Goal: Task Accomplishment & Management: Manage account settings

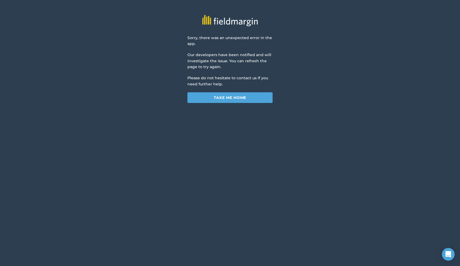
click at [223, 103] on link "Take me home" at bounding box center [229, 97] width 85 height 11
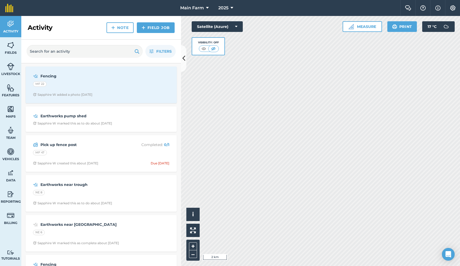
click at [185, 63] on button at bounding box center [183, 58] width 5 height 27
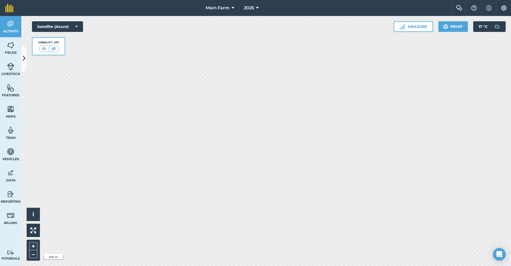
click at [15, 49] on link "Fields" at bounding box center [10, 47] width 21 height 21
click at [26, 62] on button at bounding box center [23, 58] width 5 height 27
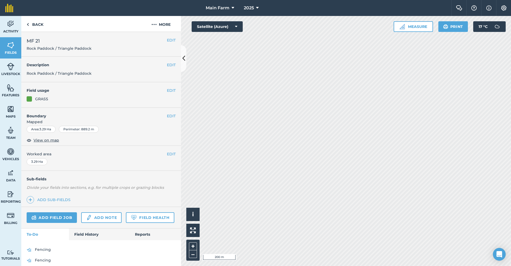
click at [460, 7] on img at bounding box center [504, 7] width 6 height 5
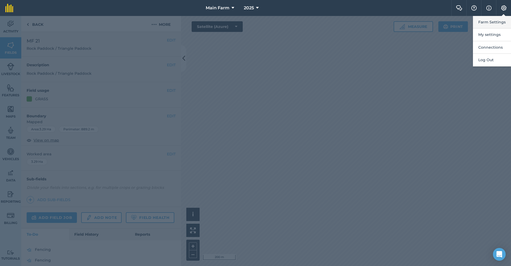
click at [460, 21] on button "Farm Settings" at bounding box center [492, 22] width 38 height 13
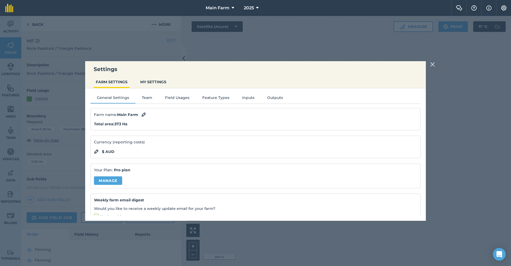
click at [173, 97] on button "Field Usages" at bounding box center [177, 99] width 37 height 8
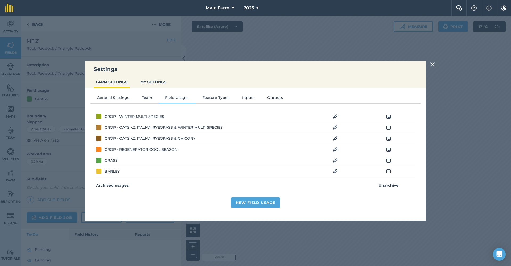
scroll to position [63, 0]
click at [250, 201] on button "New Field Usage" at bounding box center [255, 203] width 49 height 11
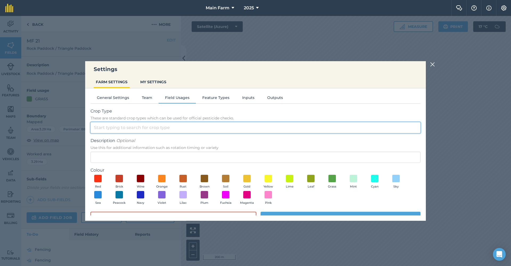
click at [109, 128] on input "Crop Type These are standard crop types which can be used for official pesticid…" at bounding box center [256, 127] width 330 height 11
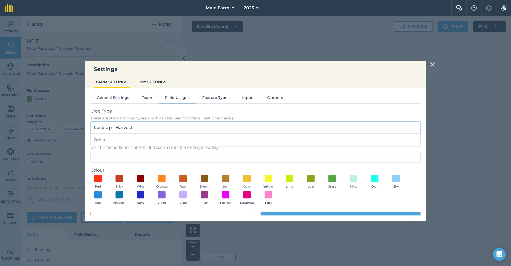
type input "Lock Up - Harvest"
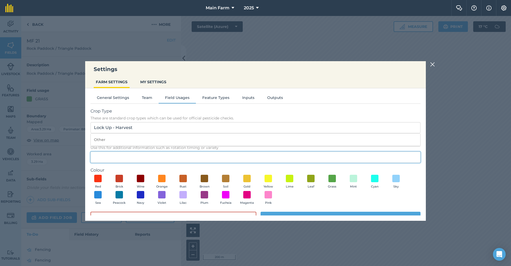
click at [121, 154] on input "Description Optional Use this for additional information such as rotation timin…" at bounding box center [256, 157] width 330 height 11
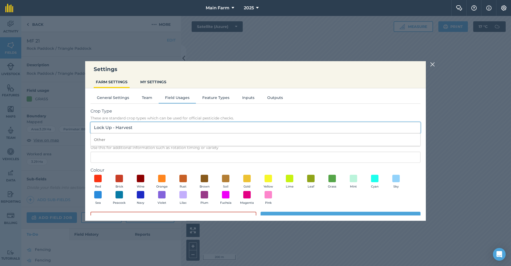
click at [134, 128] on input "Lock Up - Harvest" at bounding box center [256, 127] width 330 height 11
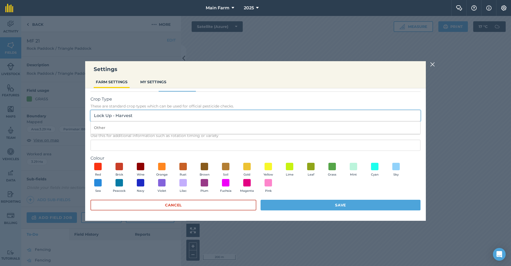
scroll to position [12, 0]
click at [247, 184] on span at bounding box center [247, 183] width 8 height 8
click at [268, 183] on span at bounding box center [268, 183] width 8 height 8
click at [279, 207] on button "Save" at bounding box center [341, 205] width 160 height 11
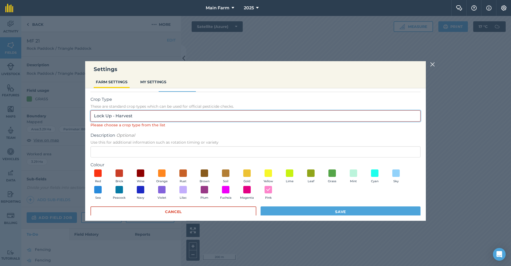
click at [140, 114] on input "Lock Up - Harvest" at bounding box center [256, 116] width 330 height 11
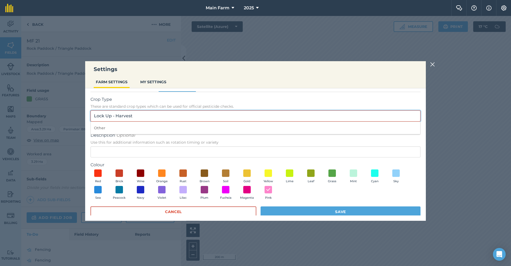
drag, startPoint x: 138, startPoint y: 117, endPoint x: 70, endPoint y: 113, distance: 68.6
click at [70, 113] on div "Settings FARM SETTINGS MY SETTINGS General Settings Team Field Usages Feature T…" at bounding box center [255, 141] width 511 height 250
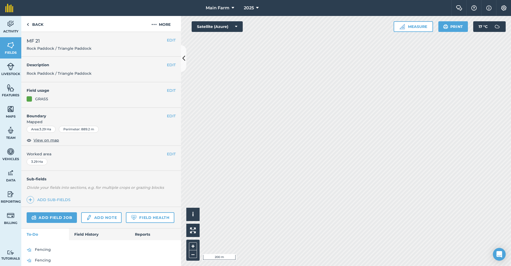
click at [460, 7] on img at bounding box center [504, 7] width 6 height 5
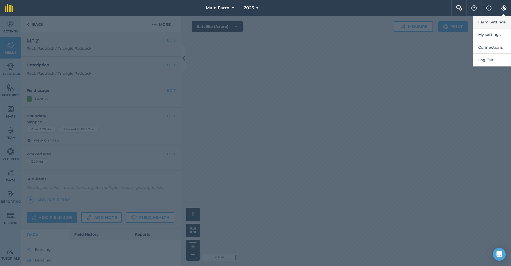
click at [460, 21] on button "Farm Settings" at bounding box center [492, 22] width 38 height 13
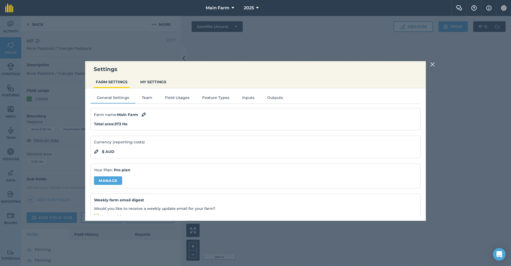
click at [174, 97] on button "Field Usages" at bounding box center [177, 99] width 37 height 8
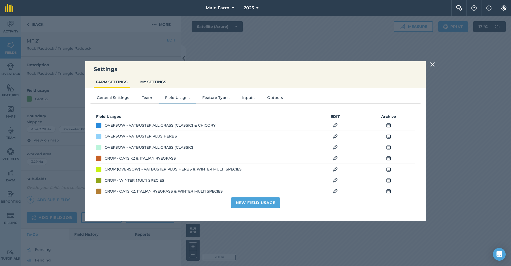
scroll to position [0, 0]
click at [263, 203] on button "New Field Usage" at bounding box center [255, 203] width 49 height 11
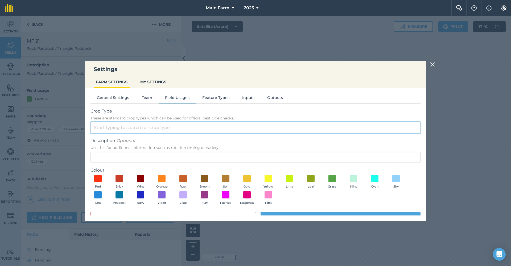
click at [119, 128] on input "Crop Type These are standard crop types which can be used for official pesticid…" at bounding box center [256, 127] width 330 height 11
type input "H"
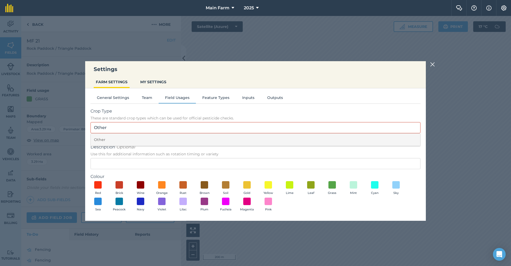
drag, startPoint x: 260, startPoint y: 28, endPoint x: 115, endPoint y: 138, distance: 182.4
click at [115, 138] on li "Other" at bounding box center [256, 140] width 330 height 13
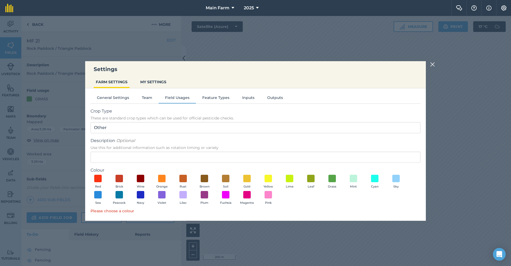
type input "HERBS: OTHERS"
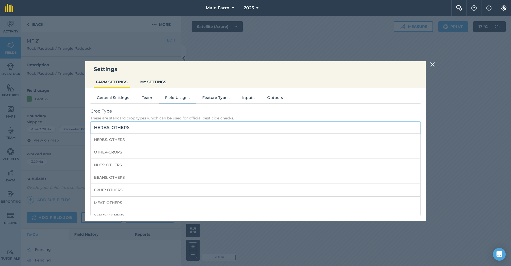
drag, startPoint x: 137, startPoint y: 127, endPoint x: 58, endPoint y: 123, distance: 79.0
click at [58, 123] on div "Settings FARM SETTINGS MY SETTINGS General Settings Team Field Usages Feature T…" at bounding box center [255, 141] width 511 height 250
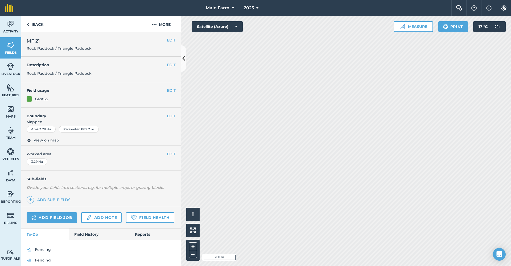
click at [460, 10] on img at bounding box center [504, 7] width 6 height 5
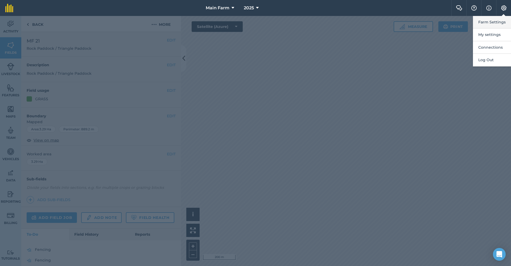
click at [460, 23] on button "Farm Settings" at bounding box center [492, 22] width 38 height 13
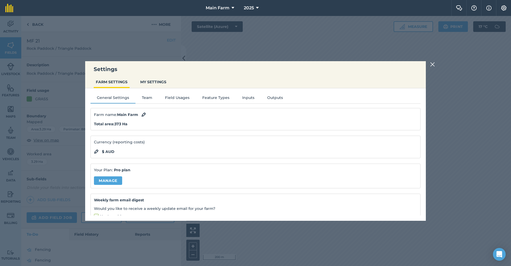
click at [168, 96] on button "Field Usages" at bounding box center [177, 99] width 37 height 8
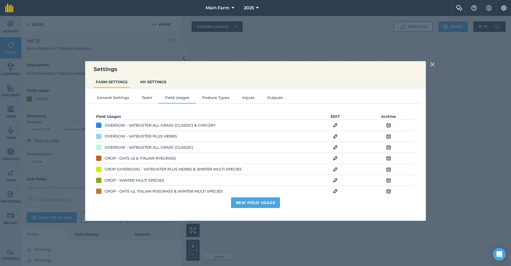
click at [250, 202] on button "New Field Usage" at bounding box center [255, 203] width 49 height 11
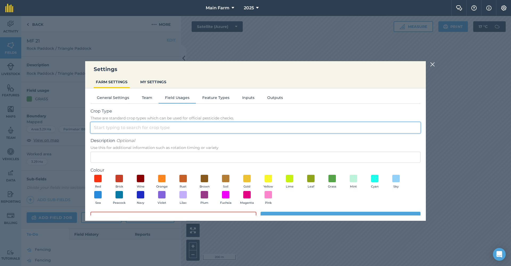
click at [183, 127] on input "Crop Type These are standard crop types which can be used for official pesticid…" at bounding box center [256, 127] width 330 height 11
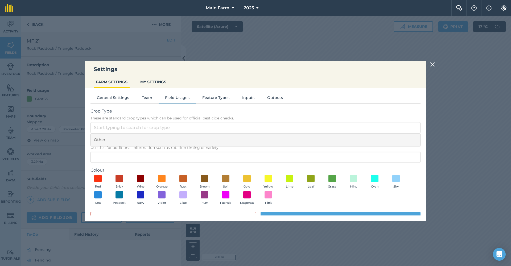
click at [98, 140] on li "Other" at bounding box center [256, 140] width 330 height 13
type input "Other"
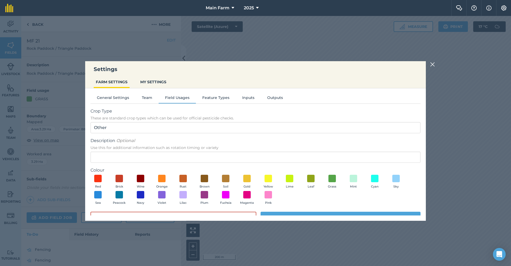
click at [102, 163] on form "Crop Type These are standard crop types which can be used for official pesticid…" at bounding box center [256, 168] width 330 height 120
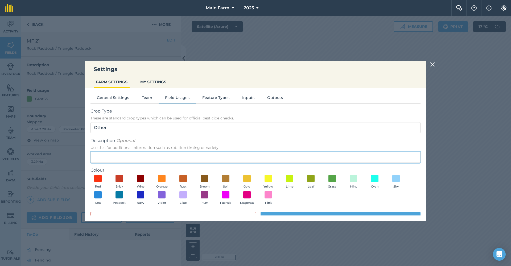
click at [102, 158] on input "Description Optional Use this for additional information such as rotation timin…" at bounding box center [256, 157] width 330 height 11
paste input "L"
type input "Lock Up - Harvest"
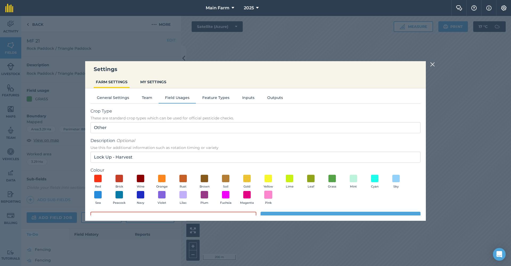
click at [266, 195] on span at bounding box center [268, 195] width 8 height 8
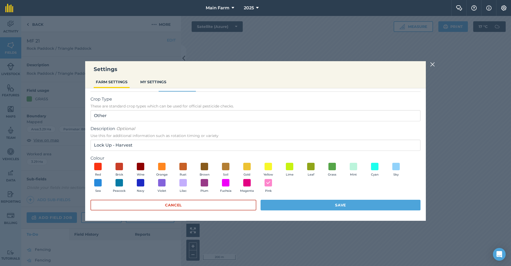
scroll to position [12, 0]
click at [347, 203] on button "Save" at bounding box center [341, 205] width 160 height 11
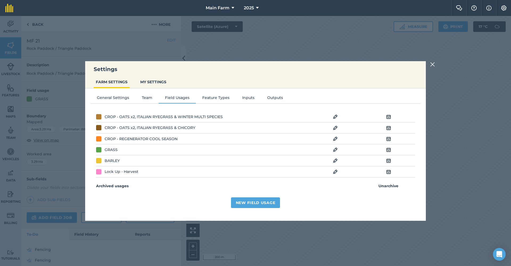
scroll to position [74, 0]
click at [433, 65] on img at bounding box center [432, 64] width 5 height 6
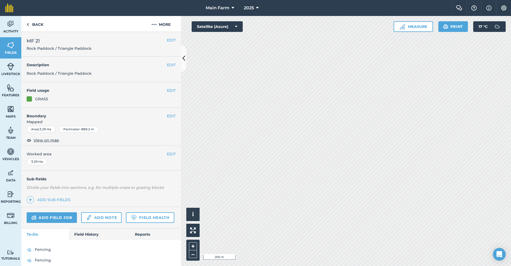
click at [173, 89] on button "EDIT" at bounding box center [171, 91] width 9 height 6
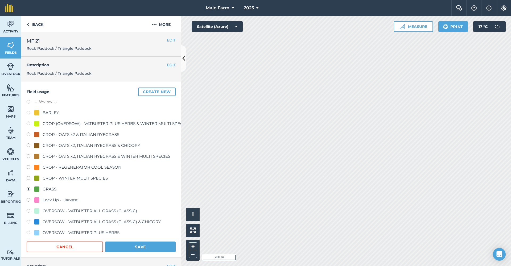
click at [30, 199] on label at bounding box center [30, 200] width 7 height 5
radio input "true"
radio input "false"
click at [138, 248] on button "Save" at bounding box center [140, 247] width 71 height 11
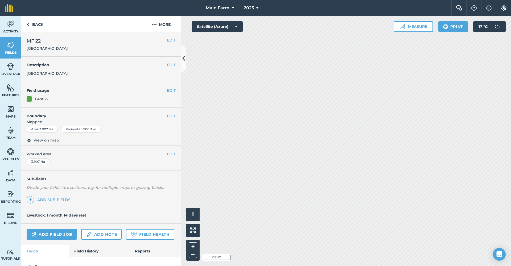
click at [172, 90] on button "EDIT" at bounding box center [171, 91] width 9 height 6
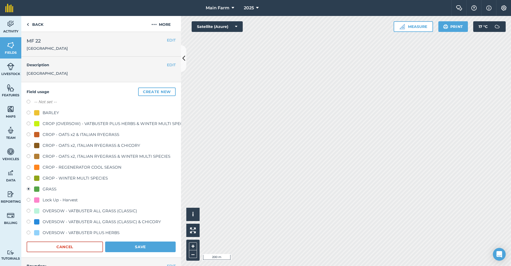
click at [50, 202] on div "Lock Up - Harvest" at bounding box center [60, 200] width 35 height 6
radio input "true"
radio input "false"
click at [133, 245] on button "Save" at bounding box center [140, 247] width 71 height 11
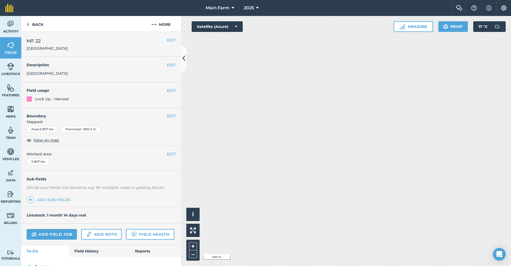
click at [9, 47] on img at bounding box center [10, 45] width 7 height 8
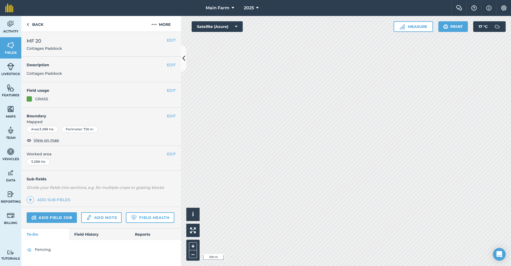
click at [170, 90] on button "EDIT" at bounding box center [171, 91] width 9 height 6
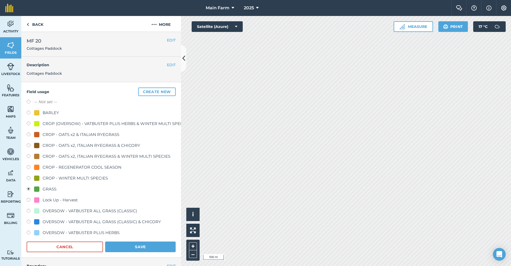
click at [49, 200] on div "Lock Up - Harvest" at bounding box center [60, 200] width 35 height 6
radio input "true"
radio input "false"
click at [139, 249] on button "Save" at bounding box center [140, 247] width 71 height 11
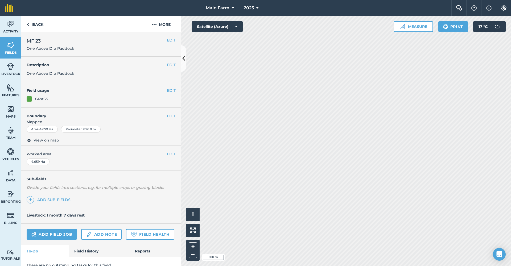
click at [168, 91] on button "EDIT" at bounding box center [171, 91] width 9 height 6
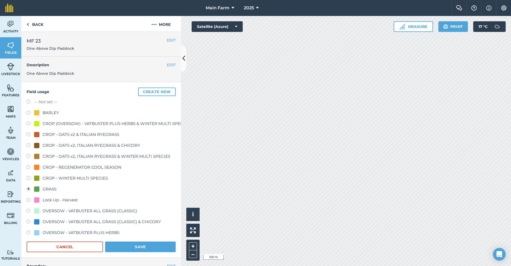
click at [50, 201] on div "Lock Up - Harvest" at bounding box center [60, 200] width 35 height 6
radio input "true"
radio input "false"
click at [133, 248] on button "Save" at bounding box center [140, 247] width 71 height 11
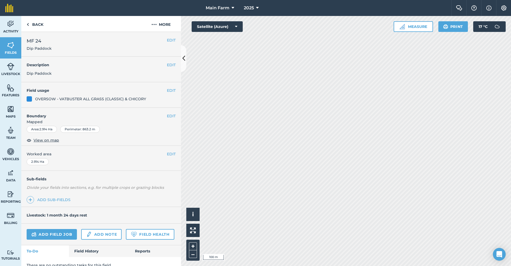
click at [460, 7] on img at bounding box center [504, 7] width 6 height 5
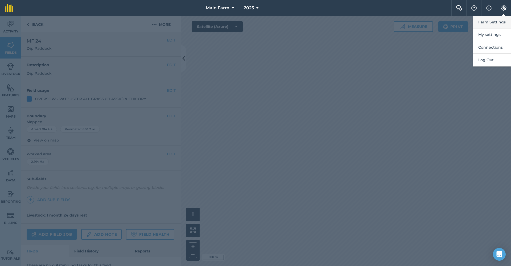
click at [460, 22] on button "Farm Settings" at bounding box center [492, 22] width 38 height 13
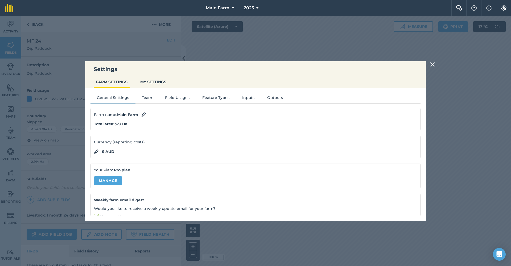
click at [175, 97] on button "Field Usages" at bounding box center [177, 99] width 37 height 8
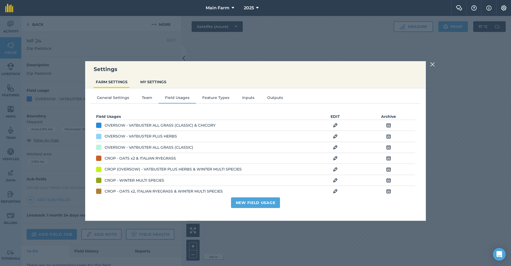
click at [252, 203] on button "New Field Usage" at bounding box center [255, 203] width 49 height 11
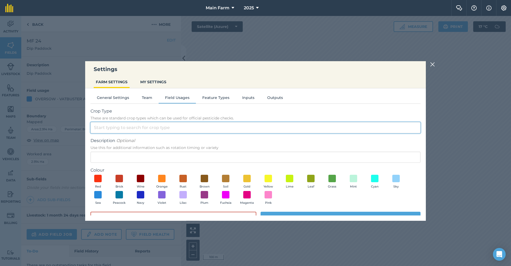
click at [132, 127] on input "Crop Type These are standard crop types which can be used for official pesticid…" at bounding box center [256, 127] width 330 height 11
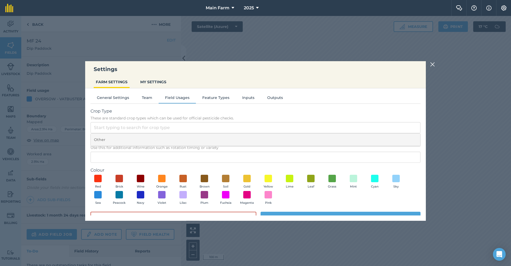
click at [95, 139] on li "Other" at bounding box center [256, 140] width 330 height 13
type input "Other"
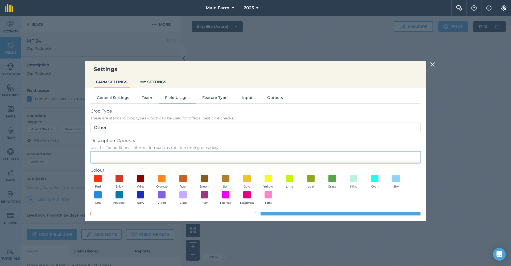
click at [104, 156] on input "Description Optional Use this for additional information such as rotation timin…" at bounding box center [256, 157] width 330 height 11
type input "Lock Up - Harvest (Oversow)"
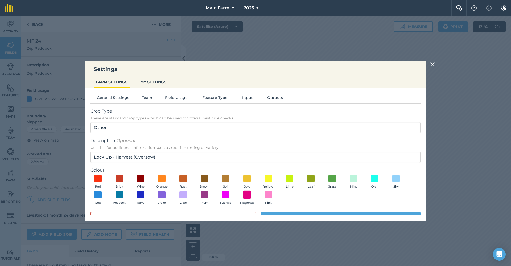
click at [249, 197] on span at bounding box center [247, 195] width 8 height 8
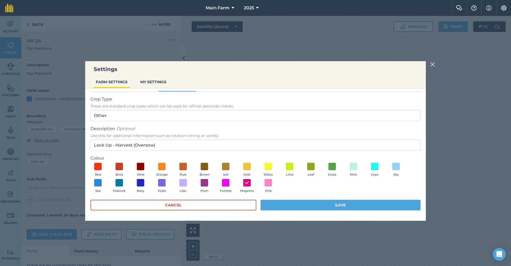
scroll to position [12, 0]
click at [332, 204] on button "Save" at bounding box center [341, 205] width 160 height 11
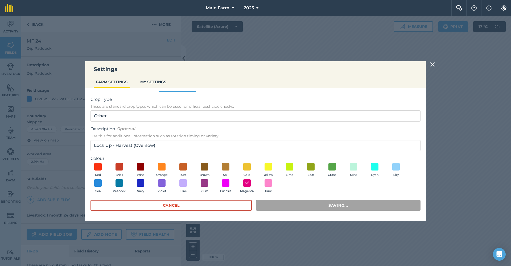
scroll to position [0, 0]
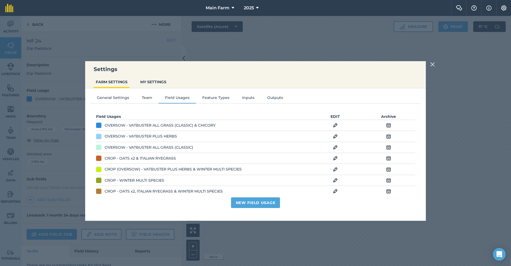
click at [432, 64] on img at bounding box center [432, 64] width 5 height 6
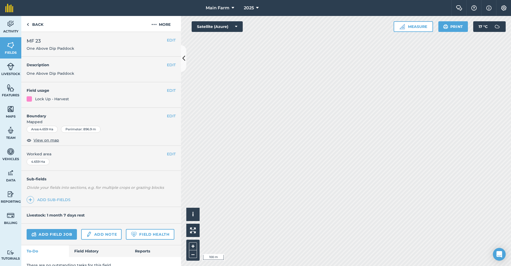
click at [170, 91] on button "EDIT" at bounding box center [171, 91] width 9 height 6
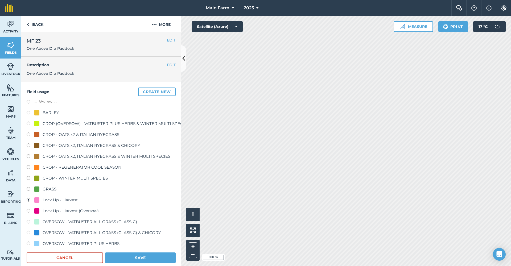
click at [76, 210] on div "Lock Up - Harvest (Oversow)" at bounding box center [71, 211] width 56 height 6
radio input "true"
radio input "false"
click at [139, 258] on button "Save" at bounding box center [140, 258] width 71 height 11
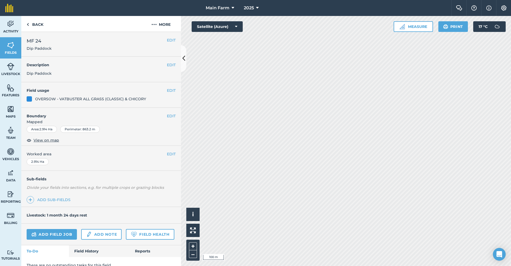
click at [171, 89] on button "EDIT" at bounding box center [171, 91] width 9 height 6
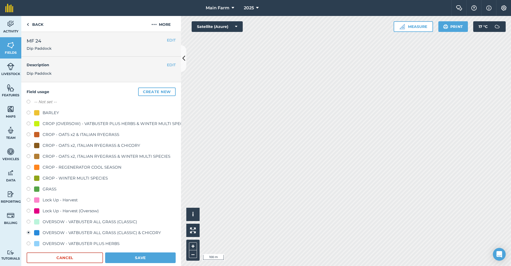
click at [58, 199] on div "Lock Up - Harvest" at bounding box center [60, 200] width 35 height 6
radio input "true"
radio input "false"
click at [123, 260] on button "Save" at bounding box center [140, 258] width 71 height 11
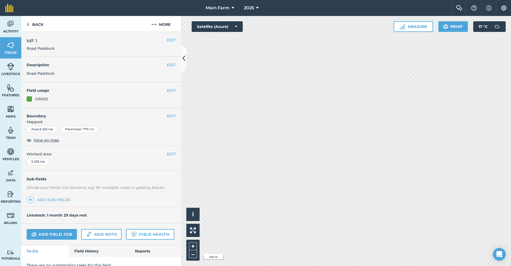
click at [170, 91] on button "EDIT" at bounding box center [171, 91] width 9 height 6
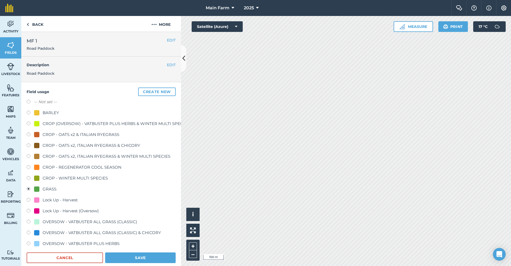
click at [61, 209] on div "Lock Up - Harvest (Oversow)" at bounding box center [71, 211] width 56 height 6
radio input "true"
radio input "false"
click at [125, 258] on button "Save" at bounding box center [140, 258] width 71 height 11
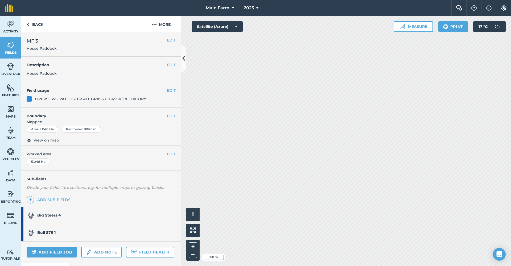
click at [171, 90] on button "EDIT" at bounding box center [171, 91] width 9 height 6
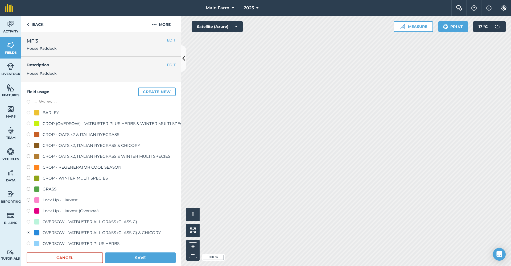
click at [63, 200] on div "Lock Up - Harvest" at bounding box center [60, 200] width 35 height 6
radio input "true"
radio input "false"
click at [144, 260] on button "Save" at bounding box center [140, 258] width 71 height 11
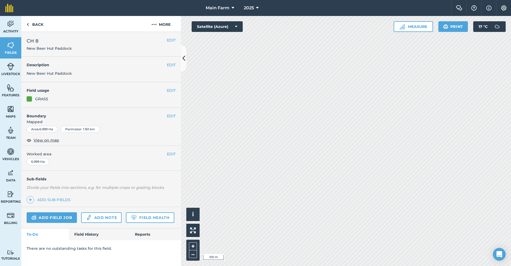
click at [171, 91] on button "EDIT" at bounding box center [171, 91] width 9 height 6
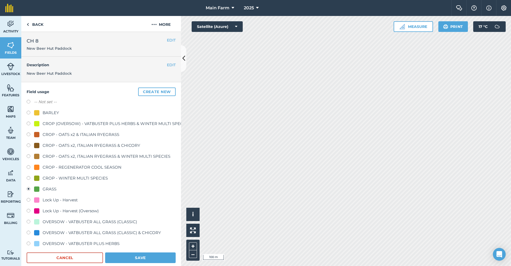
click at [69, 199] on div "Lock Up - Harvest" at bounding box center [60, 200] width 35 height 6
radio input "true"
radio input "false"
click at [121, 259] on button "Save" at bounding box center [140, 258] width 71 height 11
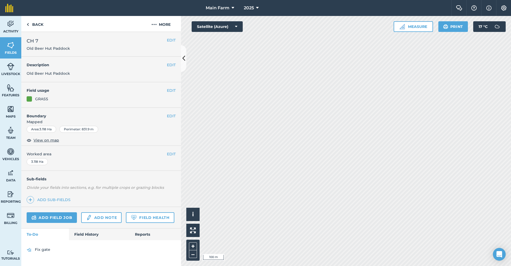
click at [172, 91] on button "EDIT" at bounding box center [171, 91] width 9 height 6
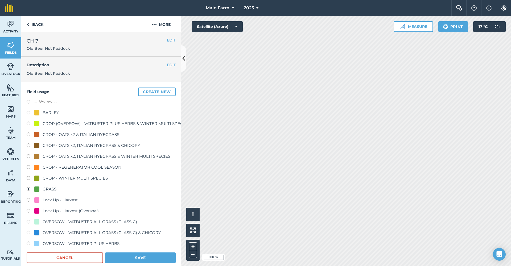
click at [70, 197] on div "-- Not set -- BARLEY CROP (OVERSOW) - VATBUSTER PLUS HERBS & WINTER MULTI SPECI…" at bounding box center [101, 174] width 149 height 150
click at [70, 199] on div "Lock Up - Harvest" at bounding box center [60, 200] width 35 height 6
radio input "true"
radio input "false"
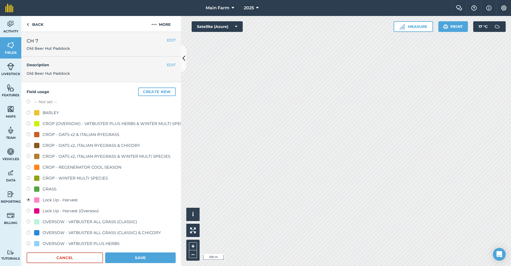
click at [141, 263] on button "Save" at bounding box center [140, 258] width 71 height 11
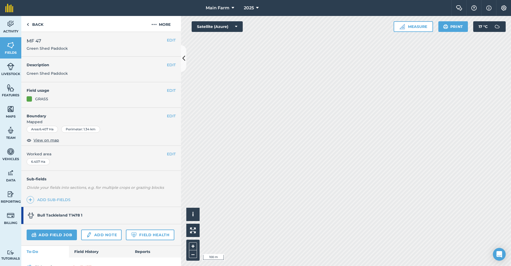
click at [171, 93] on button "EDIT" at bounding box center [171, 91] width 9 height 6
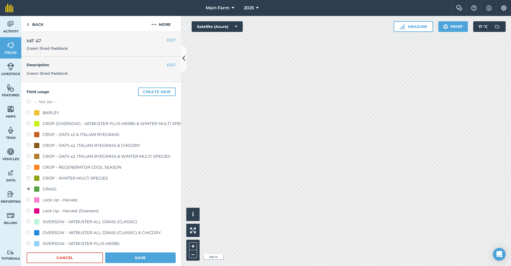
click at [84, 210] on div "Lock Up - Harvest (Oversow)" at bounding box center [71, 211] width 56 height 6
radio input "true"
radio input "false"
click at [149, 260] on button "Save" at bounding box center [140, 258] width 71 height 11
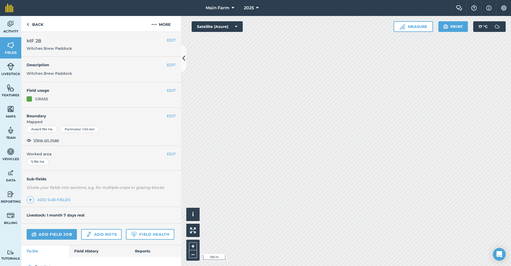
click at [169, 90] on button "EDIT" at bounding box center [171, 91] width 9 height 6
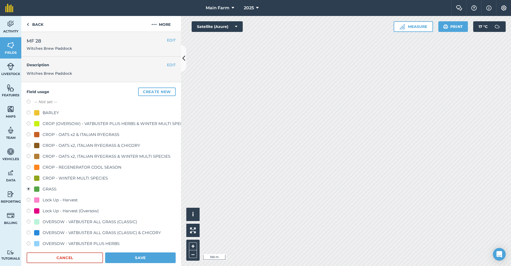
click at [76, 211] on div "Lock Up - Harvest (Oversow)" at bounding box center [71, 211] width 56 height 6
radio input "true"
radio input "false"
click at [130, 259] on button "Save" at bounding box center [140, 258] width 71 height 11
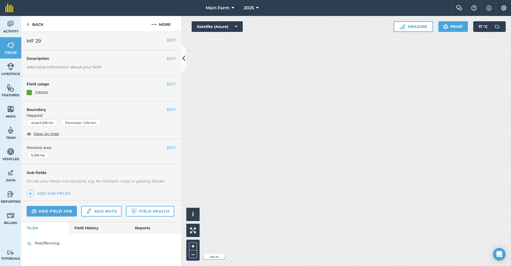
click at [170, 84] on button "EDIT" at bounding box center [171, 84] width 9 height 6
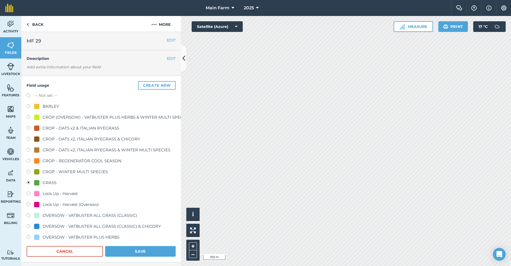
click at [53, 195] on div "Lock Up - Harvest" at bounding box center [60, 194] width 35 height 6
radio input "true"
radio input "false"
click at [133, 252] on button "Save" at bounding box center [140, 251] width 71 height 11
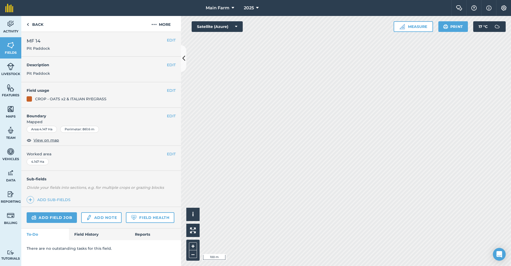
click at [170, 91] on button "EDIT" at bounding box center [171, 91] width 9 height 6
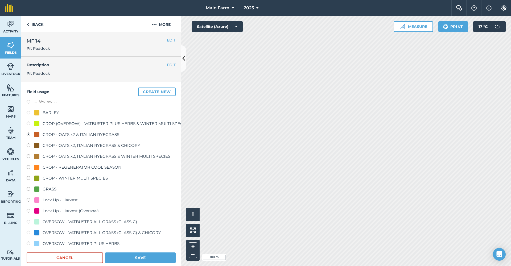
click at [66, 199] on div "Lock Up - Harvest" at bounding box center [60, 200] width 35 height 6
radio input "true"
radio input "false"
click at [134, 259] on button "Save" at bounding box center [140, 258] width 71 height 11
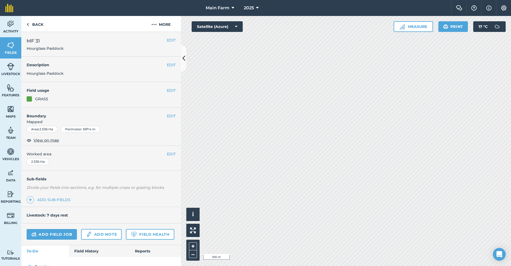
click at [173, 90] on button "EDIT" at bounding box center [171, 91] width 9 height 6
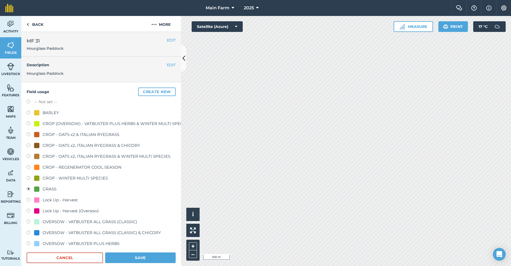
click at [68, 200] on div "Lock Up - Harvest" at bounding box center [60, 200] width 35 height 6
radio input "true"
radio input "false"
click at [141, 259] on button "Save" at bounding box center [140, 258] width 71 height 11
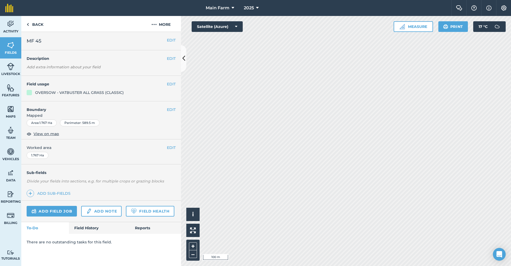
click at [169, 84] on button "EDIT" at bounding box center [171, 84] width 9 height 6
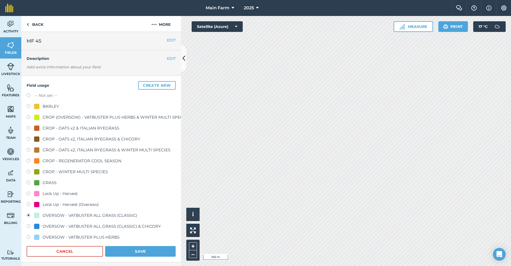
click at [59, 204] on div "Lock Up - Harvest (Oversow)" at bounding box center [71, 205] width 56 height 6
radio input "true"
radio input "false"
click at [122, 252] on button "Save" at bounding box center [140, 251] width 71 height 11
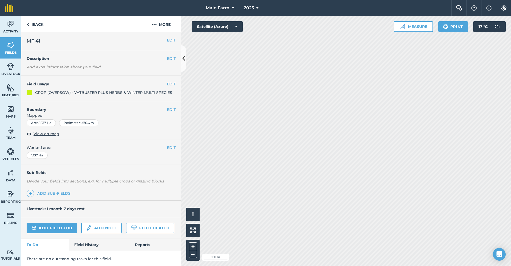
click at [170, 83] on button "EDIT" at bounding box center [171, 84] width 9 height 6
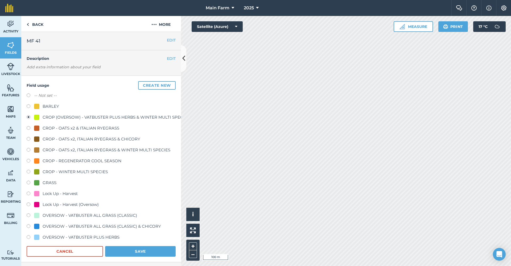
click at [67, 194] on div "Lock Up - Harvest" at bounding box center [60, 194] width 35 height 6
radio input "true"
radio input "false"
click at [132, 252] on button "Save" at bounding box center [140, 251] width 71 height 11
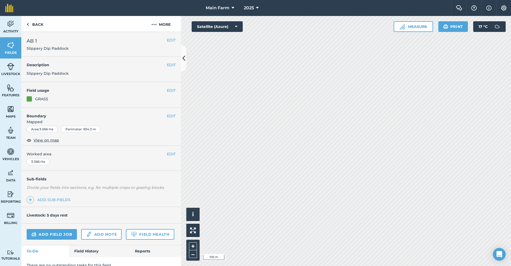
click at [172, 90] on button "EDIT" at bounding box center [171, 91] width 9 height 6
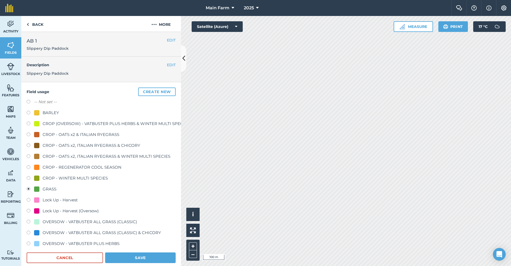
click at [72, 199] on div "Lock Up - Harvest" at bounding box center [60, 200] width 35 height 6
radio input "true"
radio input "false"
click at [129, 259] on button "Save" at bounding box center [140, 258] width 71 height 11
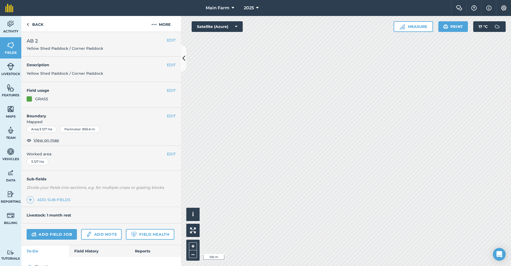
click at [170, 90] on button "EDIT" at bounding box center [171, 91] width 9 height 6
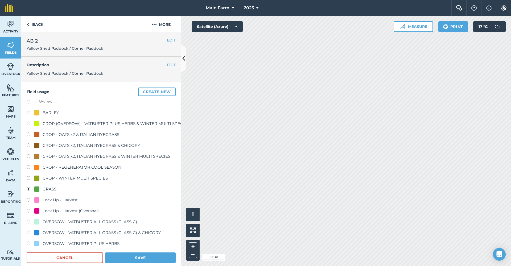
click at [65, 198] on div "Lock Up - Harvest" at bounding box center [60, 200] width 35 height 6
radio input "true"
radio input "false"
click at [142, 258] on button "Save" at bounding box center [140, 258] width 71 height 11
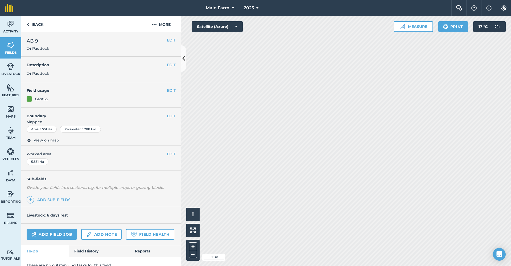
click at [168, 90] on button "EDIT" at bounding box center [171, 91] width 9 height 6
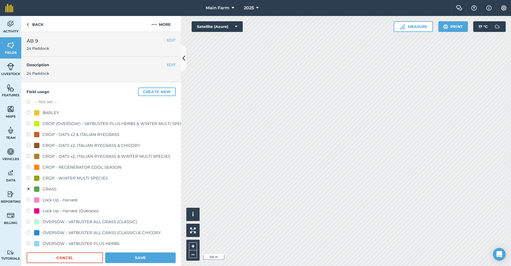
click at [67, 210] on div "Lock Up - Harvest (Oversow)" at bounding box center [71, 211] width 56 height 6
radio input "true"
radio input "false"
click at [133, 262] on button "Save" at bounding box center [140, 258] width 71 height 11
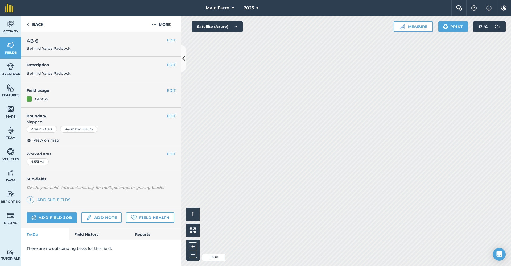
click at [172, 89] on button "EDIT" at bounding box center [171, 91] width 9 height 6
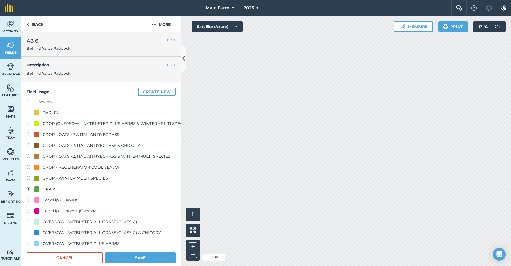
click at [64, 201] on div "Lock Up - Harvest" at bounding box center [60, 200] width 35 height 6
radio input "true"
radio input "false"
click at [81, 210] on div "Lock Up - Harvest (Oversow)" at bounding box center [71, 211] width 56 height 6
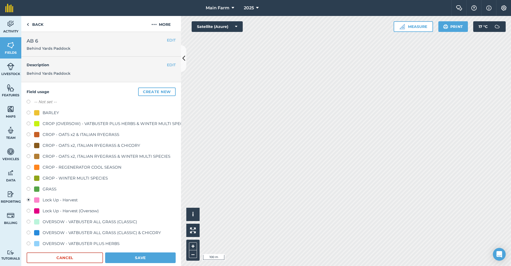
radio input "true"
radio input "false"
click at [136, 258] on button "Save" at bounding box center [140, 258] width 71 height 11
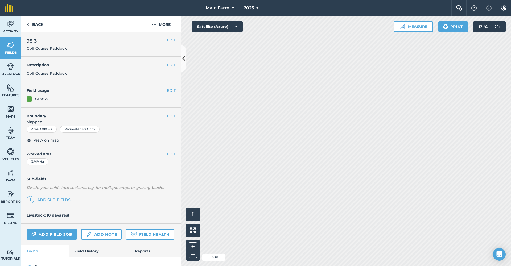
click at [170, 90] on button "EDIT" at bounding box center [171, 91] width 9 height 6
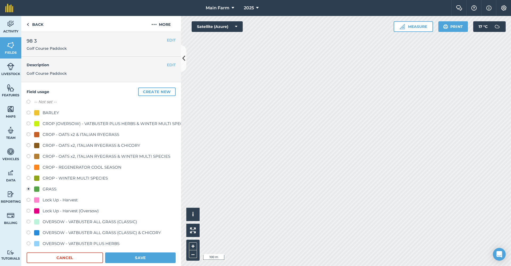
click at [72, 209] on div "Lock Up - Harvest (Oversow)" at bounding box center [71, 211] width 56 height 6
radio input "true"
radio input "false"
click at [62, 200] on div "Lock Up - Harvest" at bounding box center [60, 200] width 35 height 6
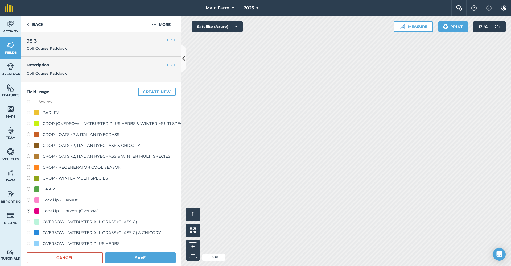
radio input "true"
radio input "false"
click at [122, 258] on button "Save" at bounding box center [140, 258] width 71 height 11
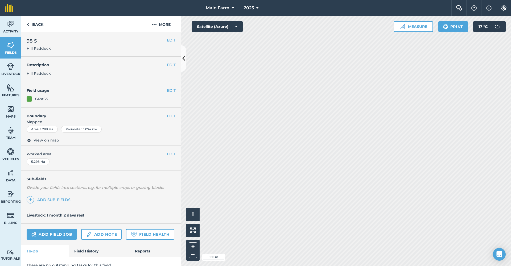
click at [171, 90] on button "EDIT" at bounding box center [171, 91] width 9 height 6
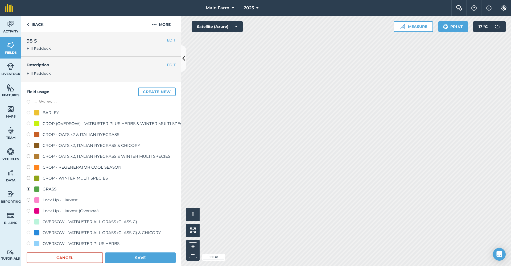
click at [75, 211] on div "Lock Up - Harvest (Oversow)" at bounding box center [71, 211] width 56 height 6
radio input "true"
radio input "false"
click at [128, 258] on button "Save" at bounding box center [140, 258] width 71 height 11
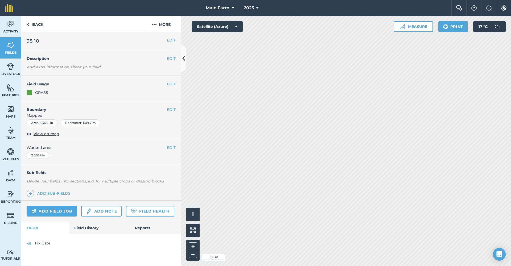
click at [170, 83] on button "EDIT" at bounding box center [171, 84] width 9 height 6
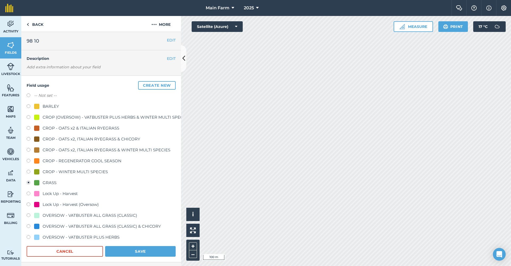
click at [65, 195] on div "Lock Up - Harvest" at bounding box center [60, 194] width 35 height 6
radio input "true"
radio input "false"
click at [142, 253] on button "Save" at bounding box center [140, 251] width 71 height 11
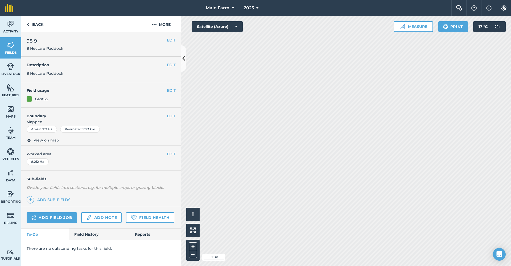
click at [170, 91] on button "EDIT" at bounding box center [171, 91] width 9 height 6
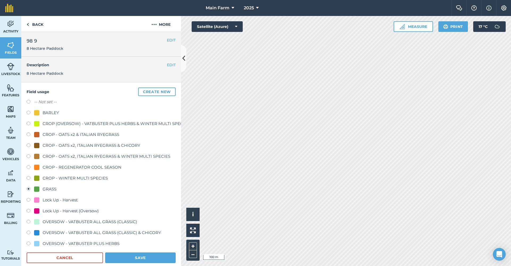
click at [49, 199] on div "Lock Up - Harvest" at bounding box center [60, 200] width 35 height 6
radio input "true"
radio input "false"
click at [132, 262] on button "Save" at bounding box center [140, 258] width 71 height 11
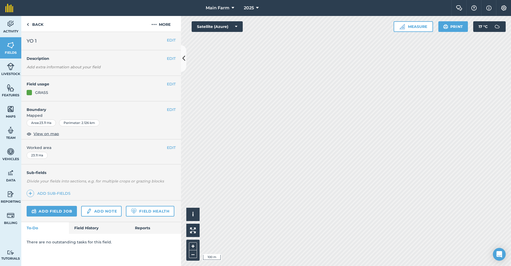
click at [11, 46] on img at bounding box center [10, 45] width 7 height 8
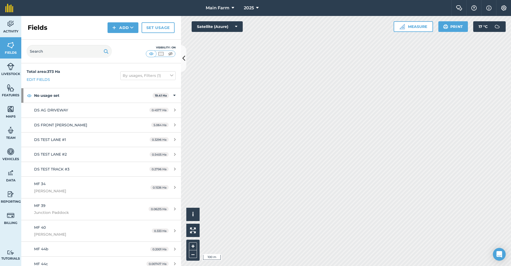
click at [13, 51] on span "Fields" at bounding box center [10, 53] width 21 height 4
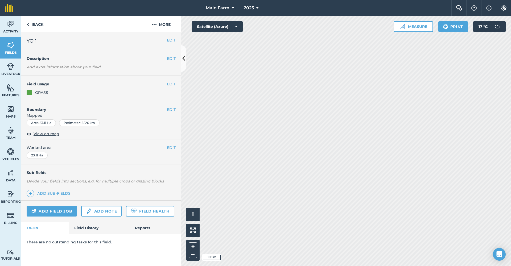
click at [173, 106] on div "EDIT Boundary Mapped Area : 23.11 Ha Perimeter : 2.126 km View on map" at bounding box center [101, 120] width 160 height 38
click at [169, 109] on button "EDIT" at bounding box center [171, 110] width 9 height 6
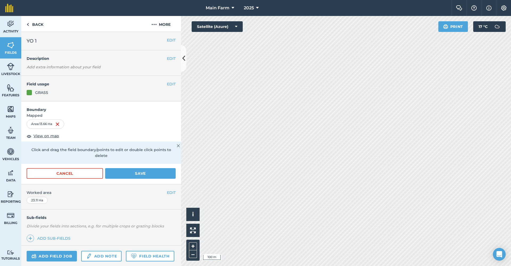
click at [141, 168] on button "Save" at bounding box center [140, 173] width 71 height 11
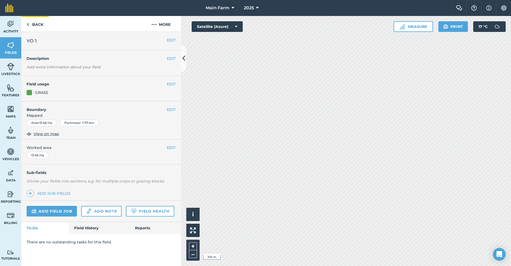
click at [37, 25] on link "Back" at bounding box center [34, 24] width 27 height 16
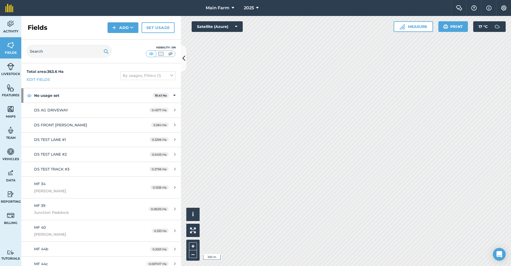
click at [122, 28] on button "Add" at bounding box center [123, 27] width 31 height 11
click at [119, 33] on div "Fields Add Draw Import Set usage" at bounding box center [101, 28] width 160 height 24
click at [120, 28] on button "Add" at bounding box center [123, 27] width 31 height 11
click at [120, 40] on link "Draw" at bounding box center [122, 40] width 29 height 12
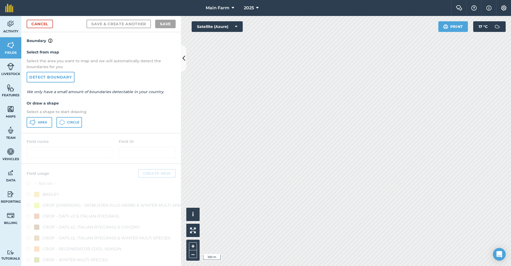
click at [41, 125] on button "Area" at bounding box center [40, 122] width 26 height 11
click at [193, 247] on button "+" at bounding box center [193, 247] width 8 height 8
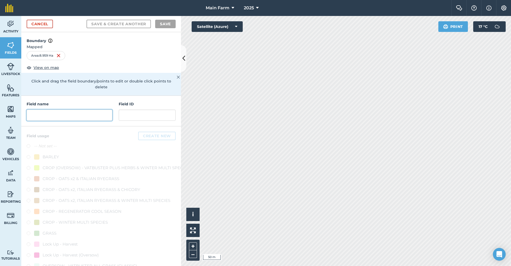
click at [54, 110] on input "text" at bounding box center [70, 115] width 86 height 11
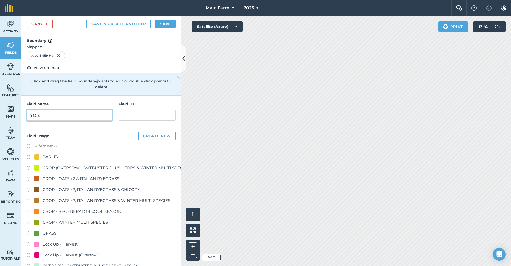
type input "YO 2"
click at [76, 101] on h4 "Field name" at bounding box center [70, 104] width 86 height 6
click at [51, 230] on div "GRASS" at bounding box center [50, 233] width 14 height 6
radio input "true"
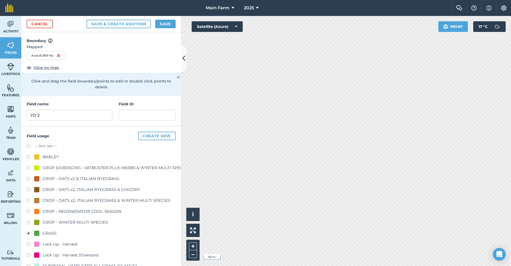
click at [161, 24] on button "Save" at bounding box center [165, 24] width 21 height 9
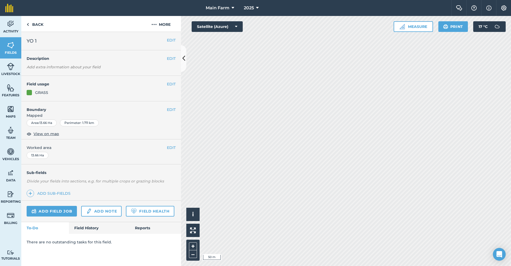
click at [170, 41] on button "EDIT" at bounding box center [171, 40] width 9 height 6
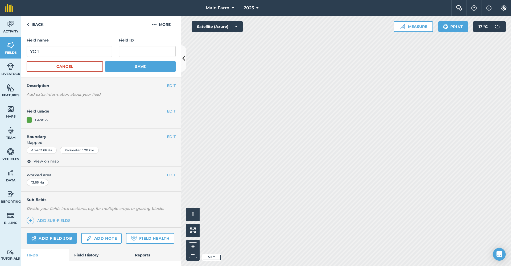
click at [65, 70] on button "Cancel" at bounding box center [65, 66] width 76 height 11
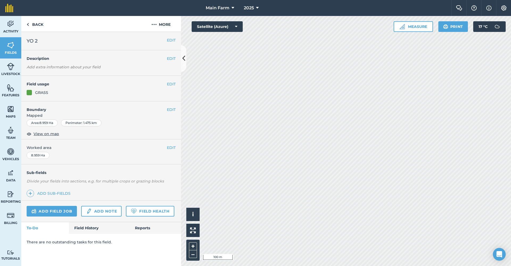
click at [172, 85] on button "EDIT" at bounding box center [171, 84] width 9 height 6
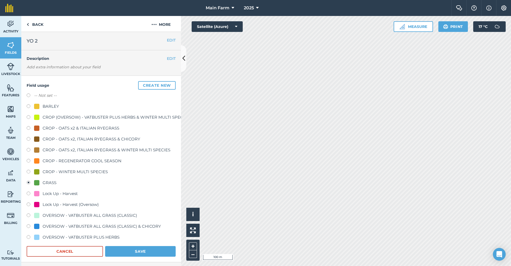
click at [53, 193] on div "Lock Up - Harvest" at bounding box center [60, 194] width 35 height 6
radio input "true"
radio input "false"
click at [119, 251] on button "Save" at bounding box center [140, 251] width 71 height 11
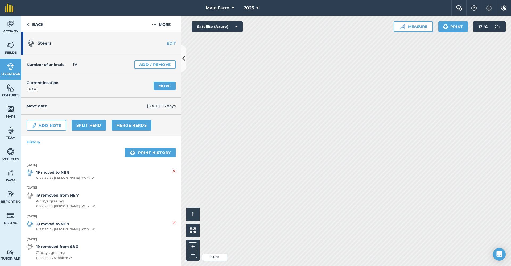
click at [160, 87] on link "Move" at bounding box center [165, 86] width 22 height 9
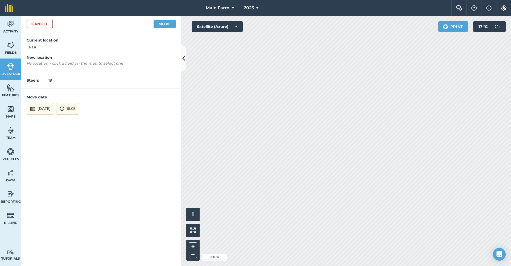
click at [53, 108] on button "[DATE]" at bounding box center [40, 109] width 27 height 12
click at [83, 76] on button "22" at bounding box center [83, 79] width 13 height 9
click at [79, 113] on button "16:03" at bounding box center [67, 109] width 23 height 12
click at [80, 71] on button "11:00" at bounding box center [68, 72] width 25 height 9
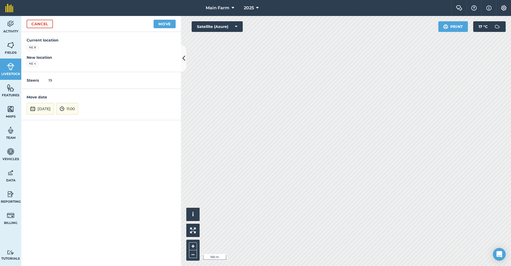
click at [167, 25] on button "Move" at bounding box center [165, 24] width 22 height 9
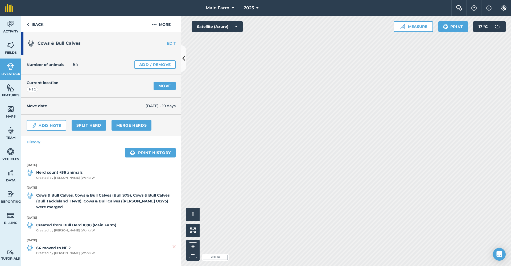
click at [165, 87] on link "Move" at bounding box center [165, 86] width 22 height 9
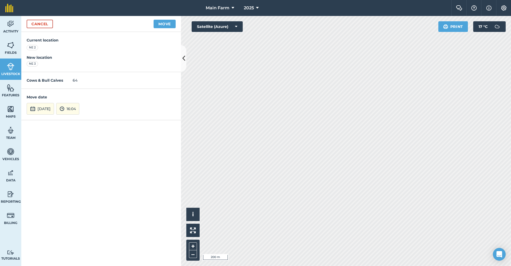
click at [54, 108] on button "[DATE]" at bounding box center [40, 109] width 27 height 12
click at [81, 80] on button "22" at bounding box center [83, 79] width 13 height 9
click at [79, 107] on button "16:04" at bounding box center [67, 109] width 23 height 12
click at [81, 63] on button "11:00" at bounding box center [68, 63] width 25 height 9
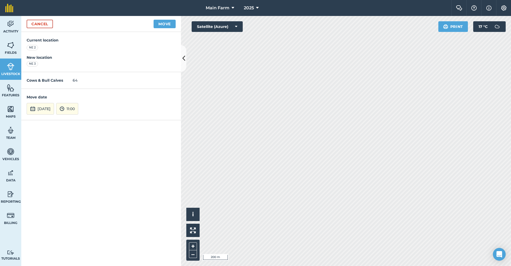
click at [164, 25] on button "Move" at bounding box center [165, 24] width 22 height 9
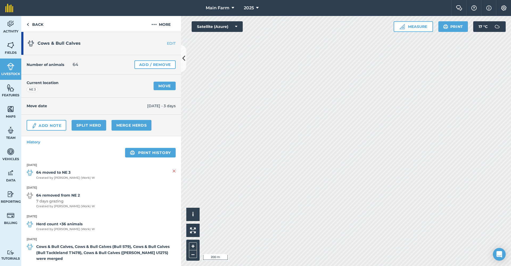
click at [162, 87] on link "Move" at bounding box center [165, 86] width 22 height 9
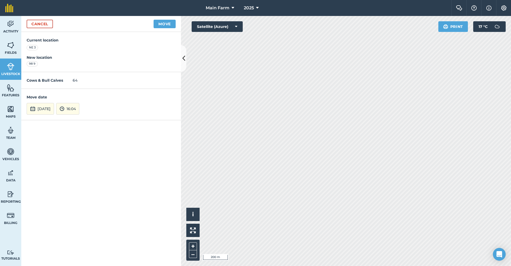
click at [54, 110] on button "[DATE]" at bounding box center [40, 109] width 27 height 12
click at [79, 105] on button "16:04" at bounding box center [67, 109] width 23 height 12
click at [80, 71] on button "10:30" at bounding box center [68, 71] width 25 height 9
click at [165, 24] on button "Move" at bounding box center [165, 24] width 22 height 9
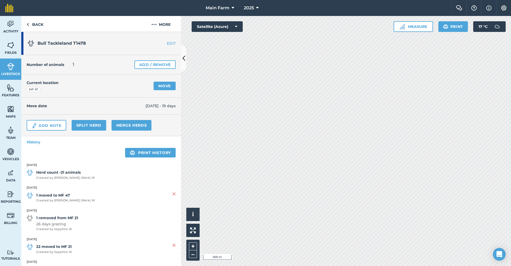
click at [164, 84] on link "Move" at bounding box center [165, 86] width 22 height 9
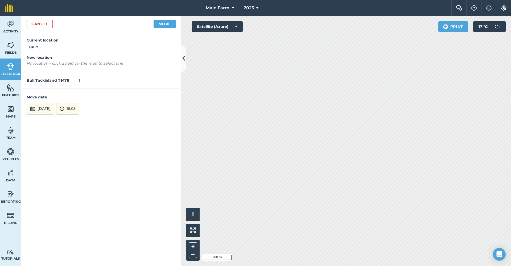
click at [47, 108] on button "[DATE]" at bounding box center [40, 109] width 27 height 12
click at [68, 78] on button "21" at bounding box center [70, 79] width 13 height 9
click at [79, 107] on button "16:05" at bounding box center [67, 109] width 23 height 12
click at [77, 68] on button "12:00" at bounding box center [68, 68] width 25 height 9
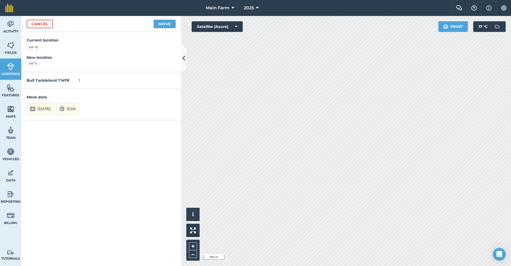
click at [161, 25] on button "Move" at bounding box center [165, 24] width 22 height 9
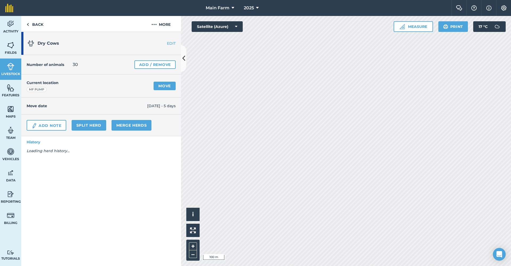
click at [173, 87] on link "Move" at bounding box center [165, 86] width 22 height 9
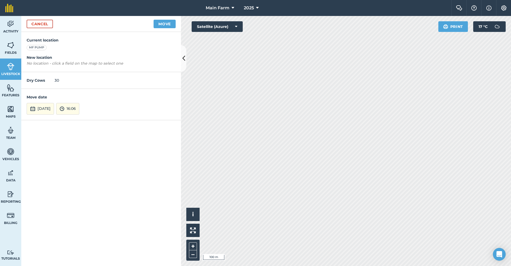
click at [50, 108] on button "[DATE]" at bounding box center [40, 109] width 27 height 12
click at [70, 78] on abbr "21" at bounding box center [70, 79] width 3 height 3
click at [77, 107] on button "16:06" at bounding box center [67, 109] width 23 height 12
click at [79, 60] on button "13:00" at bounding box center [68, 61] width 25 height 9
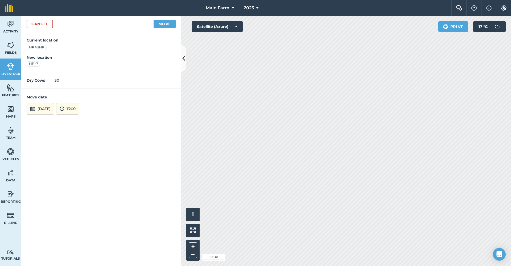
click at [160, 25] on button "Move" at bounding box center [165, 24] width 22 height 9
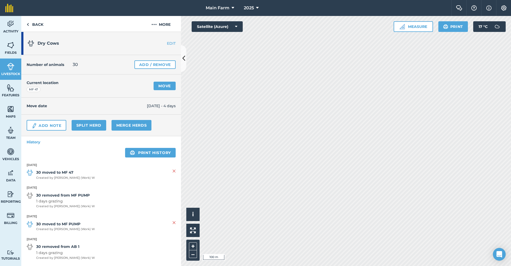
click at [10, 68] on img at bounding box center [10, 67] width 7 height 8
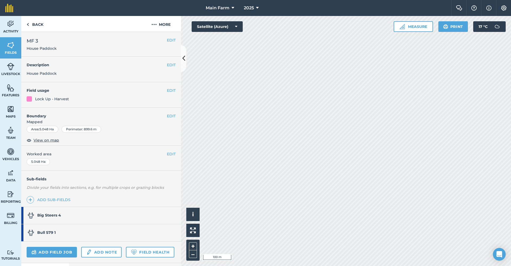
click at [9, 72] on span "Livestock" at bounding box center [10, 74] width 21 height 4
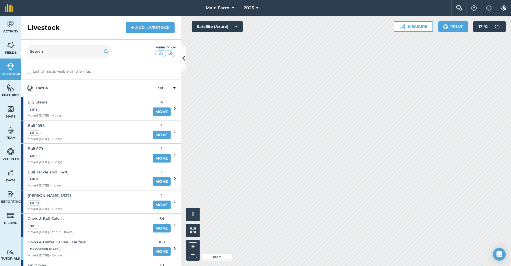
click at [163, 158] on link "Move" at bounding box center [162, 158] width 18 height 9
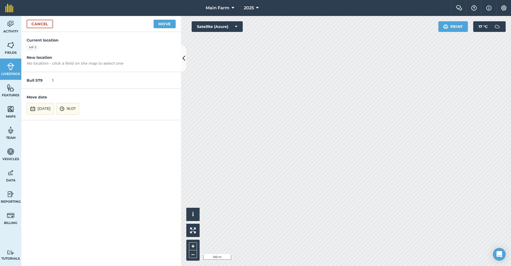
click at [37, 25] on link "Cancel" at bounding box center [40, 24] width 26 height 9
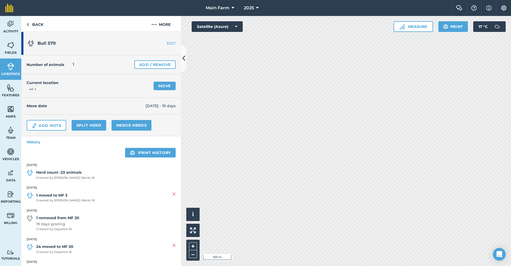
click at [14, 69] on img at bounding box center [10, 67] width 7 height 8
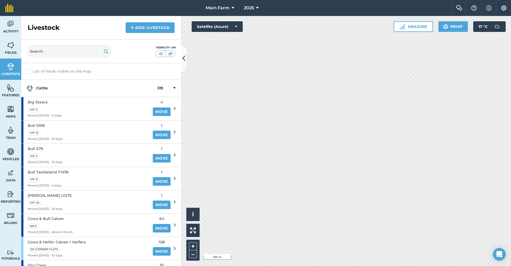
click at [67, 107] on div "Big [PERSON_NAME] 3 Moved [DATE] - 11 days" at bounding box center [85, 108] width 128 height 23
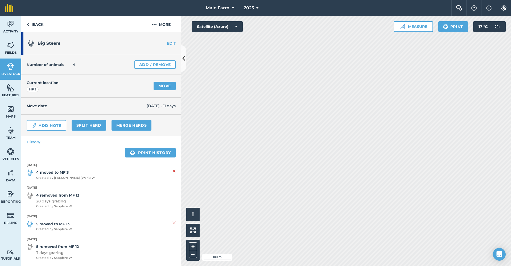
click at [92, 124] on link "Split herd" at bounding box center [89, 125] width 35 height 11
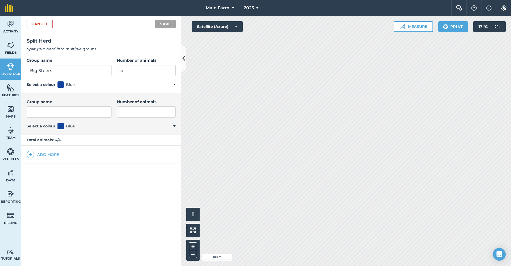
click at [53, 153] on button "Add more" at bounding box center [43, 154] width 32 height 7
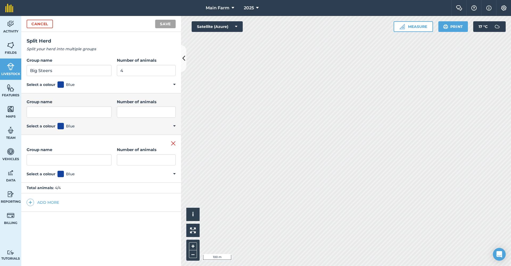
click at [49, 202] on button "Add more" at bounding box center [43, 202] width 32 height 7
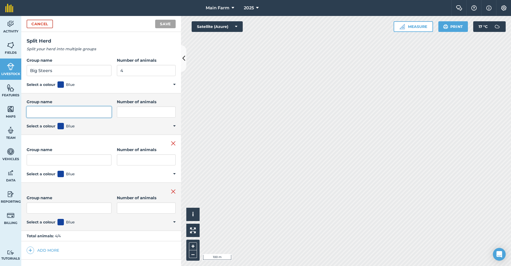
click at [70, 116] on input "Group name" at bounding box center [69, 112] width 85 height 11
drag, startPoint x: 54, startPoint y: 71, endPoint x: 13, endPoint y: 69, distance: 41.0
click at [13, 69] on div "Activity Fields Livestock Features Maps Team Vehicles Data Reporting Billing Tu…" at bounding box center [255, 141] width 511 height 250
click at [42, 112] on input "Group name" at bounding box center [69, 112] width 85 height 11
paste input "Big Steers"
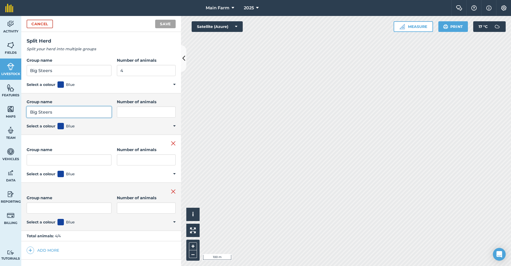
type input "Big Steers"
click at [48, 157] on input "Group name" at bounding box center [69, 159] width 85 height 11
paste input "Big Steers"
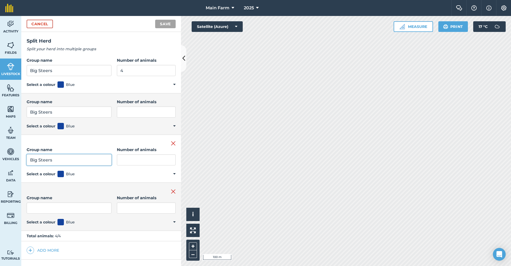
type input "Big Steers"
click at [53, 208] on input "Group name" at bounding box center [69, 208] width 85 height 11
paste input "Big Steers"
type input "Big Steers"
drag, startPoint x: 121, startPoint y: 71, endPoint x: 107, endPoint y: 71, distance: 13.3
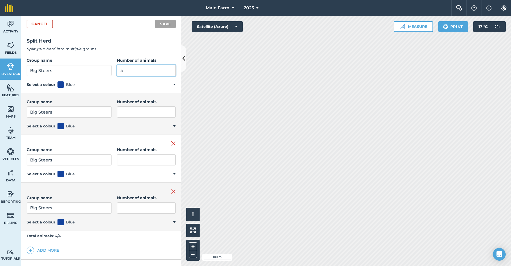
click at [108, 71] on div "Group name Big Steers Number of animals 4" at bounding box center [101, 66] width 149 height 19
type input "1"
click at [122, 111] on input "Number of animals" at bounding box center [146, 112] width 59 height 11
type input "1"
click at [121, 161] on input "Number of animals" at bounding box center [146, 159] width 59 height 11
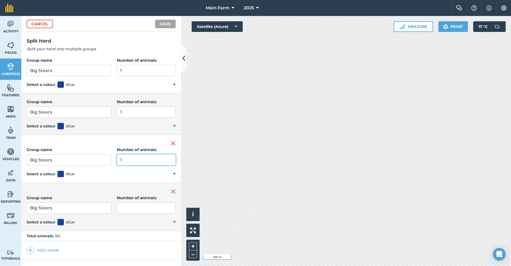
type input "1"
click at [119, 209] on input "Number of animals" at bounding box center [146, 208] width 59 height 11
type input "1"
click at [164, 26] on button "Save" at bounding box center [165, 24] width 21 height 9
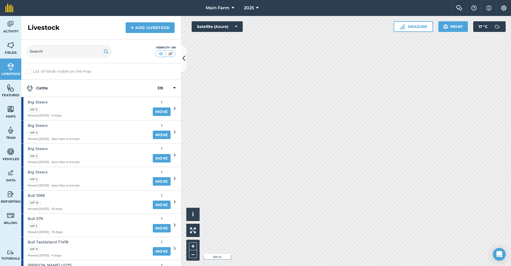
click at [161, 135] on link "Move" at bounding box center [162, 135] width 18 height 9
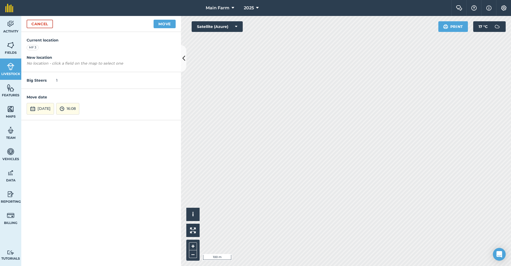
click at [54, 109] on button "[DATE]" at bounding box center [40, 109] width 27 height 12
click at [82, 79] on abbr "22" at bounding box center [82, 79] width 3 height 3
click at [79, 105] on button "16:08" at bounding box center [67, 109] width 23 height 12
click at [81, 60] on button "14:00" at bounding box center [68, 60] width 25 height 9
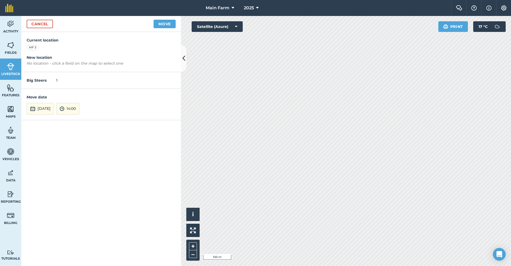
click at [158, 26] on button "Move" at bounding box center [165, 24] width 22 height 9
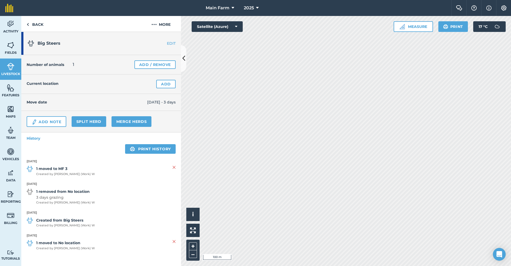
click at [164, 82] on link "Add" at bounding box center [165, 84] width 19 height 9
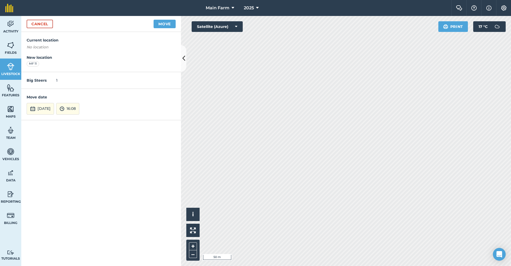
click at [161, 25] on button "Move" at bounding box center [165, 24] width 22 height 9
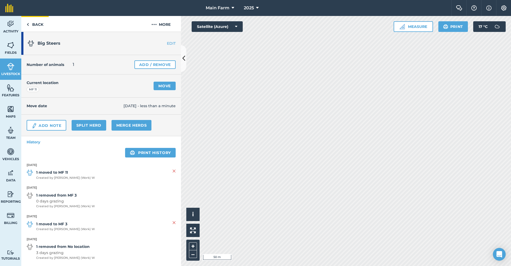
click at [33, 24] on link "Back" at bounding box center [34, 24] width 27 height 16
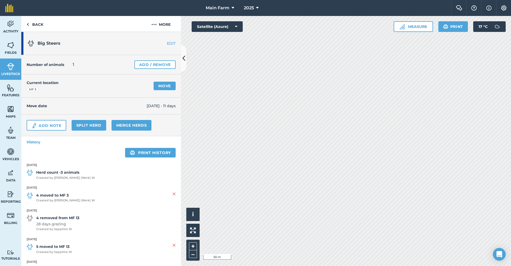
click at [10, 70] on img at bounding box center [10, 67] width 7 height 8
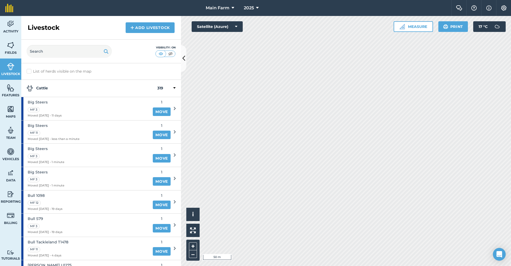
click at [36, 146] on span "Big Steers" at bounding box center [46, 149] width 37 height 6
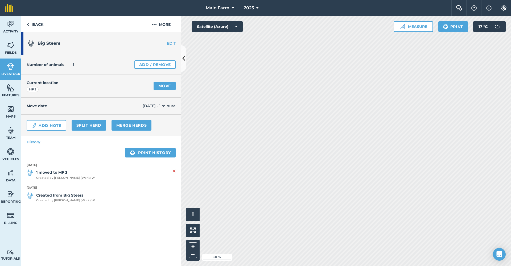
click at [165, 86] on link "Move" at bounding box center [165, 86] width 22 height 9
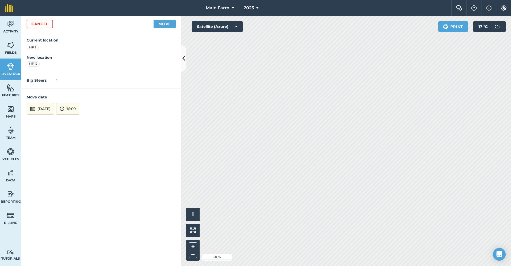
click at [52, 107] on button "[DATE]" at bounding box center [40, 109] width 27 height 12
click at [83, 78] on abbr "22" at bounding box center [82, 79] width 3 height 3
click at [79, 109] on button "16:09" at bounding box center [67, 109] width 23 height 12
click at [81, 53] on button "14:00" at bounding box center [68, 53] width 25 height 9
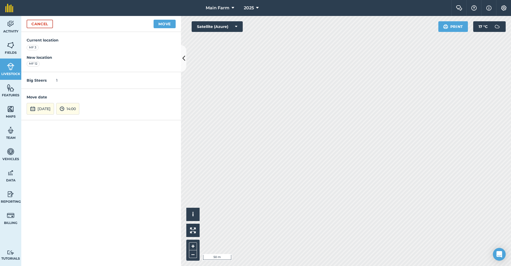
click at [164, 25] on button "Move" at bounding box center [165, 24] width 22 height 9
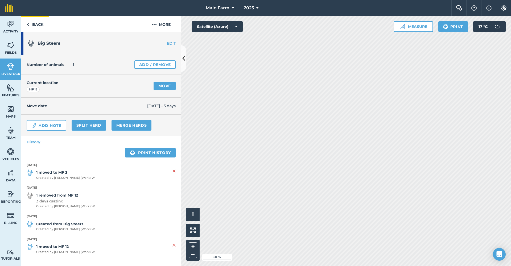
click at [35, 25] on link "Back" at bounding box center [34, 24] width 27 height 16
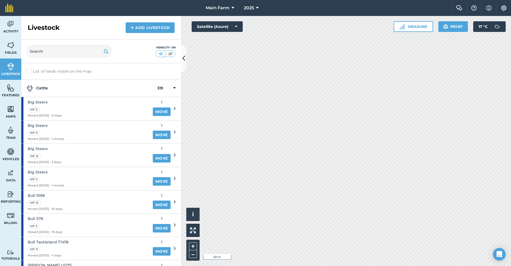
click at [43, 172] on span "Big Steers" at bounding box center [46, 172] width 37 height 6
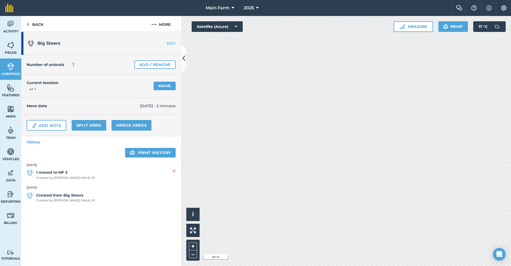
click at [158, 85] on link "Move" at bounding box center [165, 86] width 22 height 9
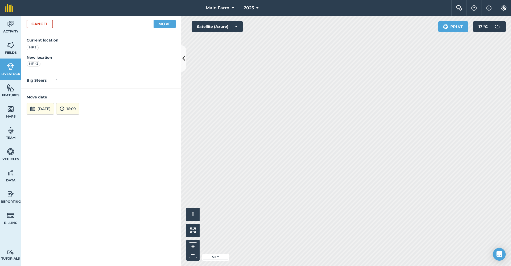
click at [51, 107] on button "[DATE]" at bounding box center [40, 109] width 27 height 12
click at [82, 78] on abbr "22" at bounding box center [82, 79] width 3 height 3
click at [79, 108] on button "16:09" at bounding box center [67, 109] width 23 height 12
click at [76, 72] on button "14:00" at bounding box center [68, 75] width 25 height 9
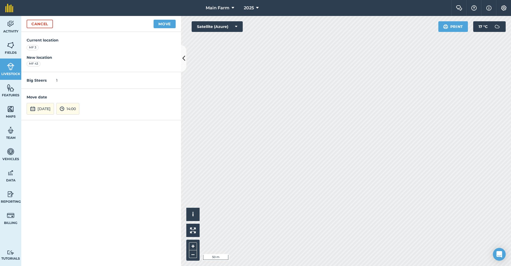
click at [162, 22] on button "Move" at bounding box center [165, 24] width 22 height 9
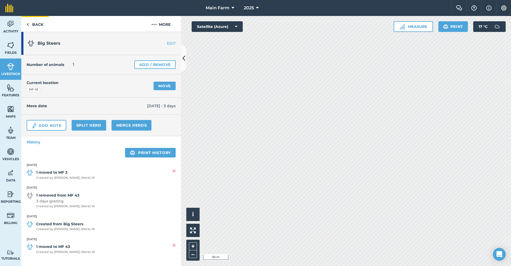
click at [33, 24] on link "Back" at bounding box center [34, 24] width 27 height 16
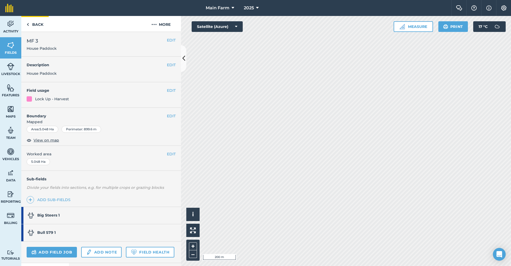
click at [29, 24] on img at bounding box center [28, 24] width 2 height 6
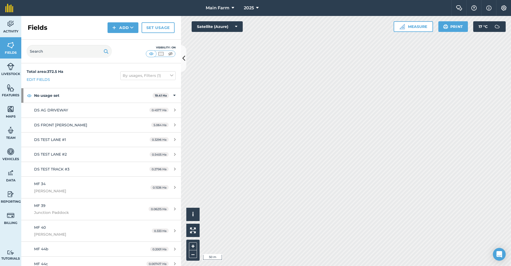
click at [174, 147] on div "Activity Fields Livestock Features Maps Team Vehicles Data Reporting Billing Tu…" at bounding box center [255, 141] width 511 height 250
click at [11, 67] on img at bounding box center [10, 67] width 7 height 8
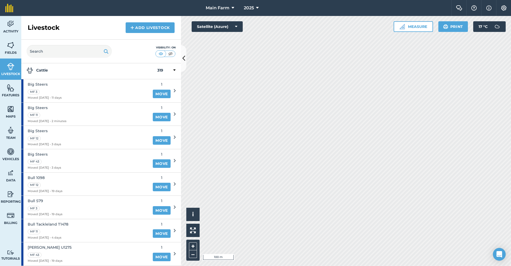
scroll to position [25, 0]
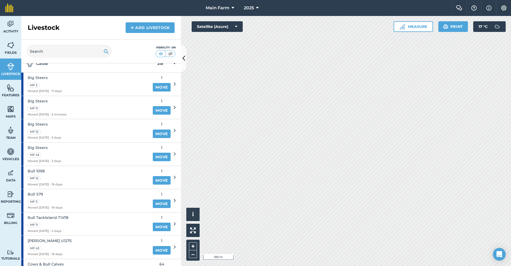
click at [44, 124] on span "Big Steers" at bounding box center [45, 124] width 34 height 6
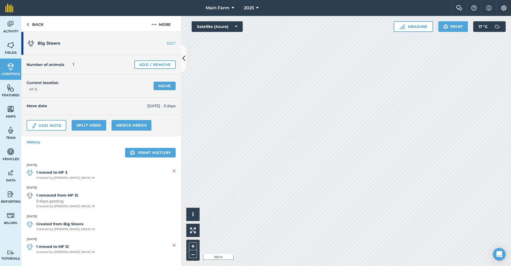
click at [167, 86] on link "Move" at bounding box center [165, 86] width 22 height 9
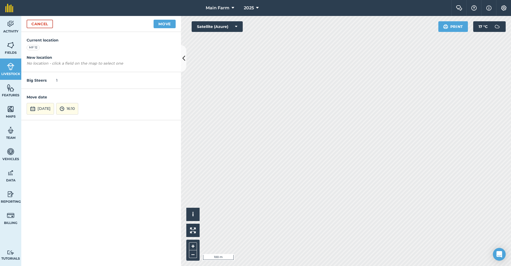
click at [51, 106] on button "[DATE]" at bounding box center [40, 109] width 27 height 12
click at [32, 88] on abbr "25" at bounding box center [32, 87] width 3 height 3
click at [37, 26] on link "Cancel" at bounding box center [40, 24] width 26 height 9
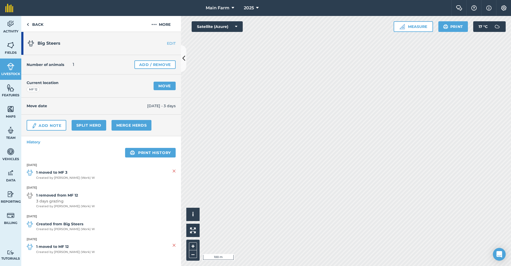
click at [11, 43] on img at bounding box center [10, 45] width 7 height 8
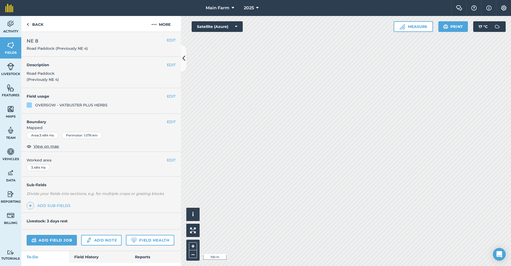
click at [170, 96] on button "EDIT" at bounding box center [171, 96] width 9 height 6
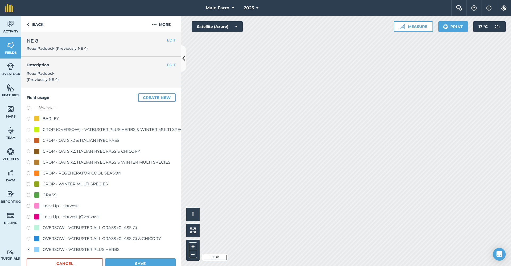
click at [64, 206] on div "Lock Up - Harvest" at bounding box center [60, 206] width 35 height 6
radio input "true"
radio input "false"
click at [138, 262] on button "Save" at bounding box center [140, 264] width 71 height 11
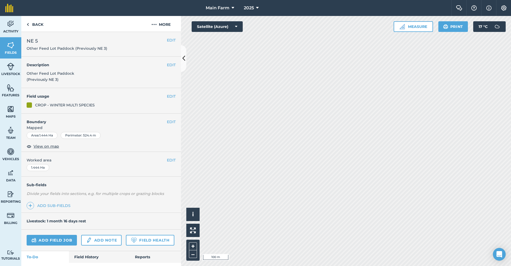
click at [174, 95] on button "EDIT" at bounding box center [171, 96] width 9 height 6
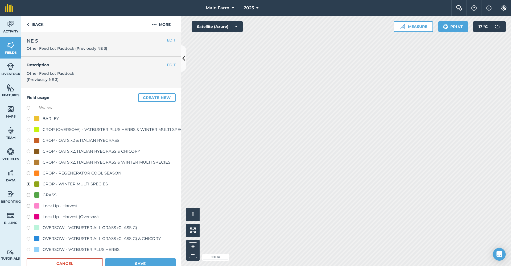
click at [59, 207] on div "Lock Up - Harvest" at bounding box center [60, 206] width 35 height 6
radio input "true"
radio input "false"
click at [135, 264] on button "Save" at bounding box center [140, 264] width 71 height 11
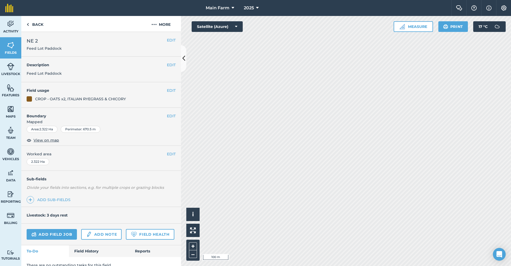
click at [171, 91] on button "EDIT" at bounding box center [171, 91] width 9 height 6
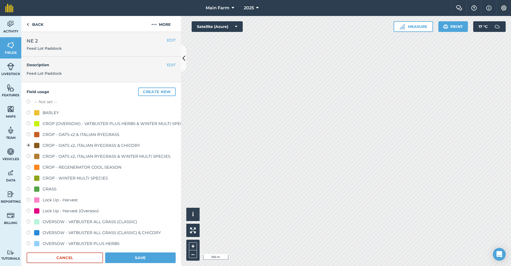
click at [60, 199] on div "Lock Up - Harvest" at bounding box center [60, 200] width 35 height 6
radio input "true"
radio input "false"
click at [140, 256] on button "Save" at bounding box center [140, 258] width 71 height 11
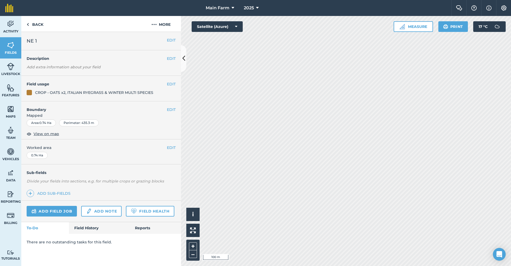
click at [172, 84] on button "EDIT" at bounding box center [171, 84] width 9 height 6
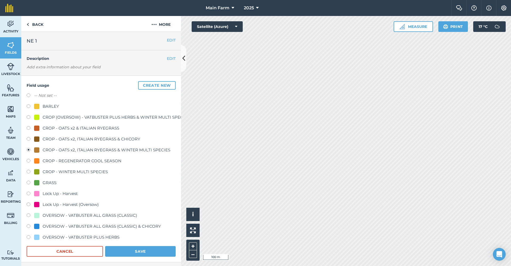
click at [68, 195] on div "Lock Up - Harvest" at bounding box center [60, 194] width 35 height 6
radio input "true"
radio input "false"
click at [134, 251] on button "Save" at bounding box center [140, 251] width 71 height 11
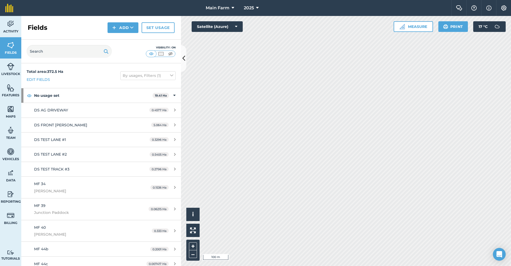
click at [186, 60] on button at bounding box center [183, 58] width 5 height 27
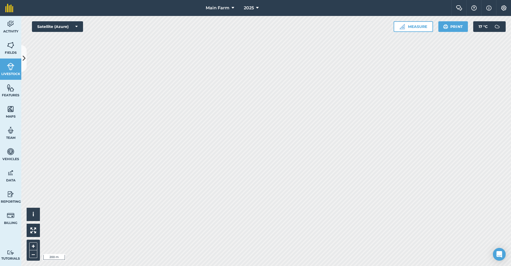
click at [25, 59] on icon at bounding box center [24, 58] width 3 height 9
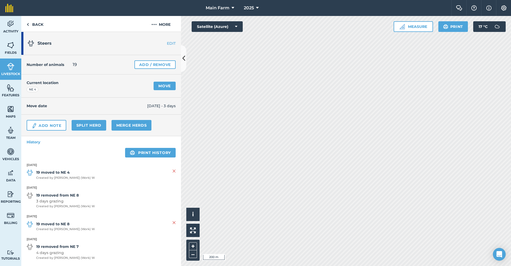
click at [9, 64] on img at bounding box center [10, 67] width 7 height 8
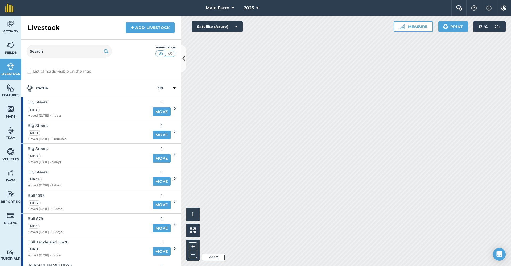
click at [183, 56] on icon at bounding box center [183, 58] width 3 height 9
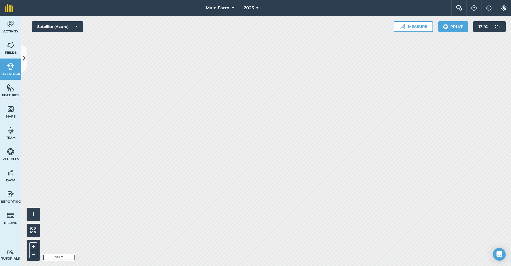
click at [16, 50] on link "Fields" at bounding box center [10, 47] width 21 height 21
click at [22, 55] on button at bounding box center [23, 58] width 5 height 27
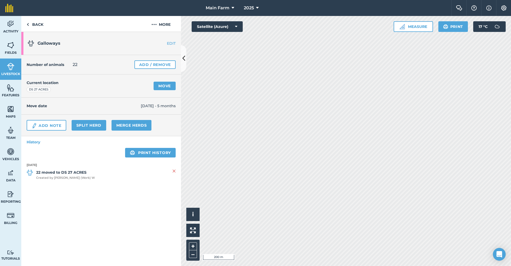
click at [12, 47] on img at bounding box center [10, 45] width 7 height 8
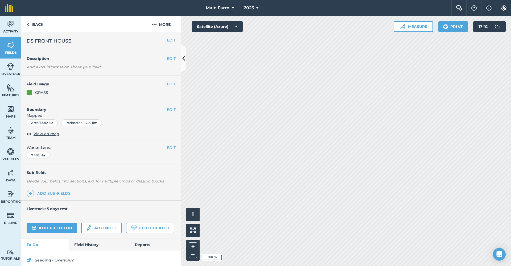
click at [170, 83] on button "EDIT" at bounding box center [171, 84] width 9 height 6
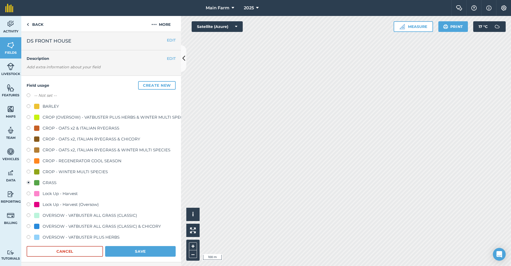
click at [63, 193] on div "Lock Up - Harvest" at bounding box center [60, 194] width 35 height 6
radio input "true"
radio input "false"
click at [145, 252] on button "Save" at bounding box center [140, 251] width 71 height 11
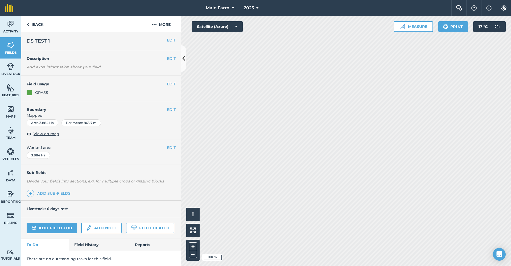
click at [176, 83] on div "EDIT Field usage GRASS" at bounding box center [101, 89] width 160 height 26
click at [166, 84] on h4 "Field usage" at bounding box center [97, 84] width 140 height 6
click at [171, 84] on button "EDIT" at bounding box center [171, 84] width 9 height 6
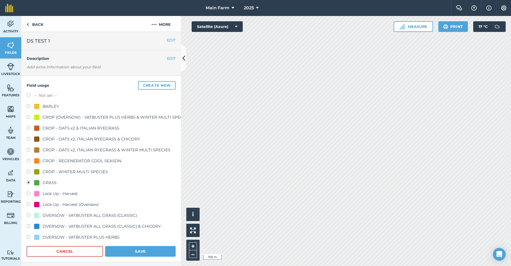
click at [53, 194] on div "Lock Up - Harvest" at bounding box center [60, 194] width 35 height 6
radio input "true"
radio input "false"
click at [132, 250] on button "Save" at bounding box center [140, 251] width 71 height 11
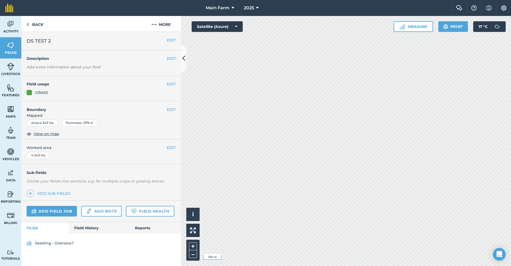
click at [174, 83] on button "EDIT" at bounding box center [171, 84] width 9 height 6
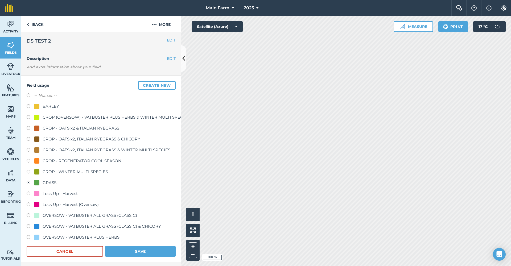
click at [67, 193] on div "Lock Up - Harvest" at bounding box center [60, 194] width 35 height 6
radio input "true"
radio input "false"
click at [140, 249] on button "Save" at bounding box center [140, 251] width 71 height 11
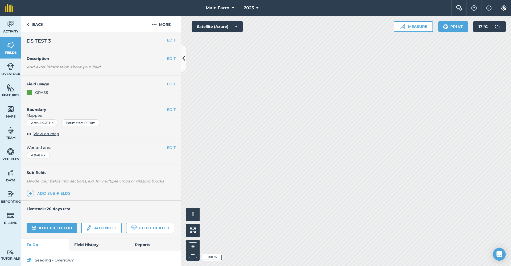
click at [171, 82] on button "EDIT" at bounding box center [171, 84] width 9 height 6
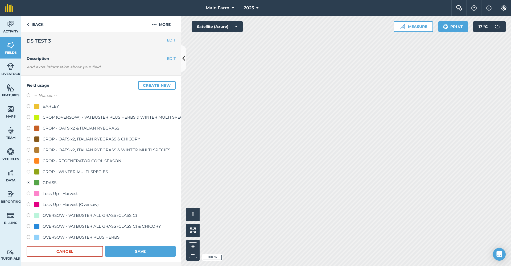
click at [68, 192] on div "Lock Up - Harvest" at bounding box center [60, 194] width 35 height 6
radio input "true"
radio input "false"
click at [142, 253] on button "Save" at bounding box center [140, 251] width 71 height 11
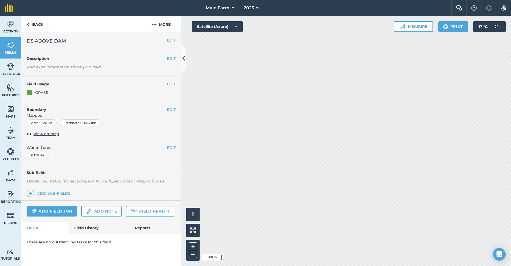
click at [168, 83] on button "EDIT" at bounding box center [171, 84] width 9 height 6
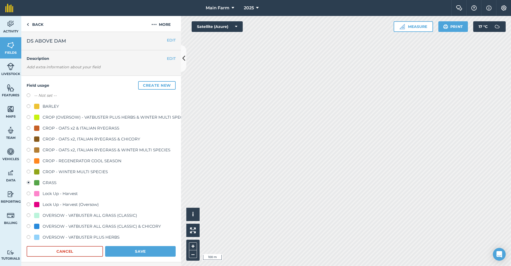
click at [58, 191] on div "Lock Up - Harvest" at bounding box center [60, 194] width 35 height 6
radio input "true"
radio input "false"
click at [124, 249] on button "Save" at bounding box center [140, 251] width 71 height 11
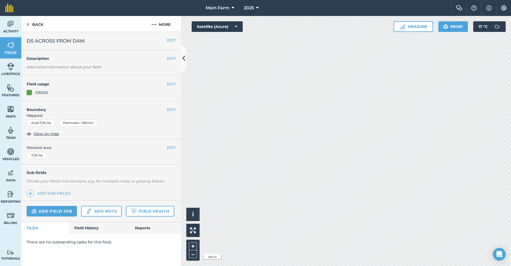
click at [168, 84] on button "EDIT" at bounding box center [171, 84] width 9 height 6
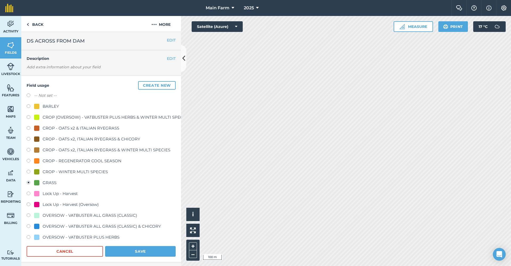
click at [69, 193] on div "Lock Up - Harvest" at bounding box center [60, 194] width 35 height 6
radio input "true"
radio input "false"
click at [130, 251] on button "Save" at bounding box center [140, 251] width 71 height 11
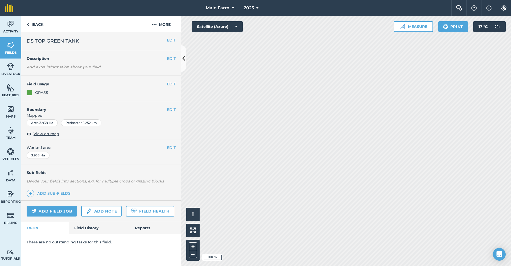
click at [170, 83] on button "EDIT" at bounding box center [171, 84] width 9 height 6
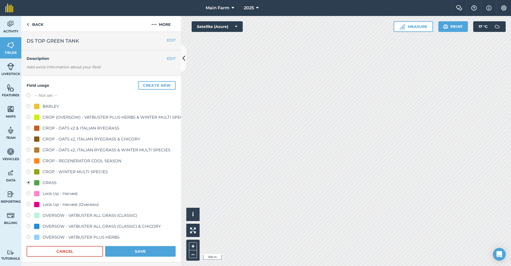
click at [55, 194] on div "Lock Up - Harvest" at bounding box center [60, 194] width 35 height 6
radio input "true"
radio input "false"
click at [127, 253] on button "Save" at bounding box center [140, 251] width 71 height 11
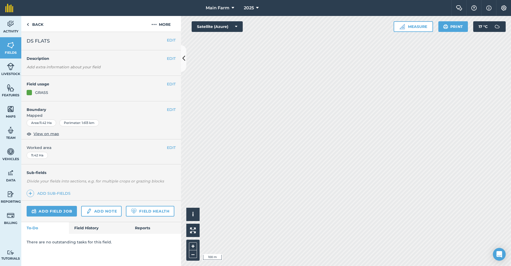
click at [170, 82] on button "EDIT" at bounding box center [171, 84] width 9 height 6
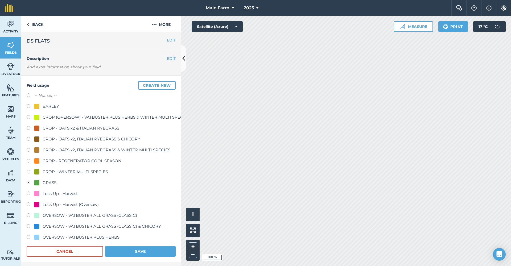
click at [53, 193] on div "Lock Up - Harvest" at bounding box center [60, 194] width 35 height 6
radio input "true"
radio input "false"
click at [133, 247] on button "Save" at bounding box center [140, 251] width 71 height 11
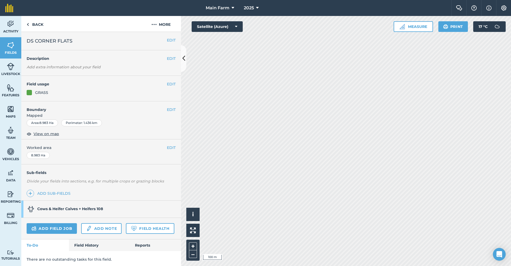
click at [169, 85] on button "EDIT" at bounding box center [171, 84] width 9 height 6
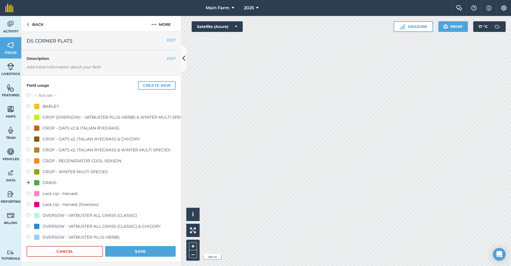
click at [57, 193] on div "Lock Up - Harvest" at bounding box center [60, 194] width 35 height 6
radio input "true"
radio input "false"
click at [121, 254] on button "Save" at bounding box center [140, 251] width 71 height 11
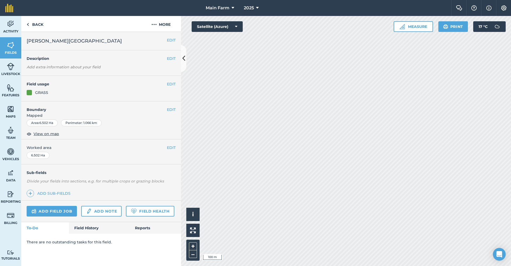
click at [170, 84] on button "EDIT" at bounding box center [171, 84] width 9 height 6
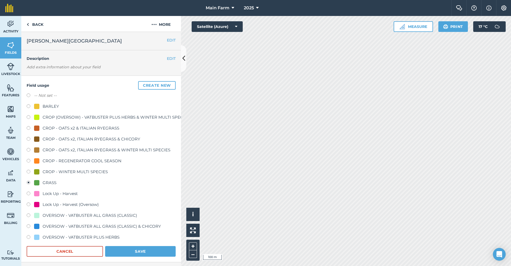
click at [46, 194] on div "Lock Up - Harvest" at bounding box center [60, 194] width 35 height 6
radio input "true"
radio input "false"
click at [122, 251] on button "Save" at bounding box center [140, 251] width 71 height 11
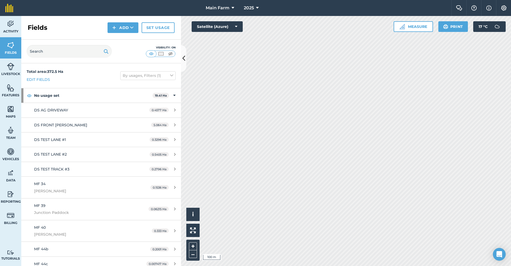
click at [114, 28] on img at bounding box center [114, 28] width 4 height 6
click at [125, 38] on link "Draw" at bounding box center [122, 40] width 29 height 12
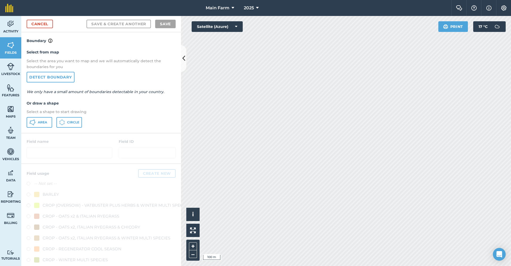
click at [36, 119] on button "Area" at bounding box center [40, 122] width 26 height 11
click at [193, 247] on button "+" at bounding box center [193, 247] width 8 height 8
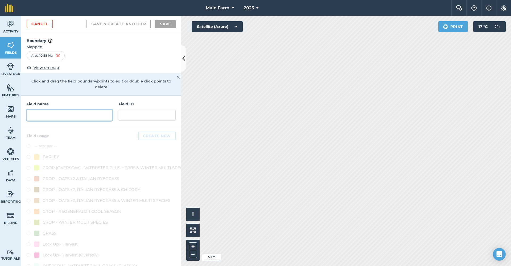
click at [46, 110] on input "text" at bounding box center [70, 115] width 86 height 11
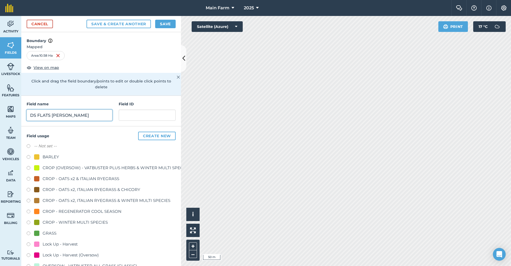
type input "DS FLATS [PERSON_NAME]"
click at [166, 25] on button "Save" at bounding box center [165, 24] width 21 height 9
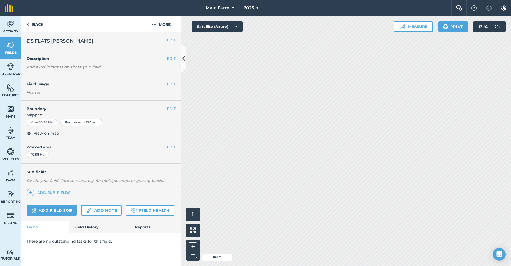
click at [171, 108] on button "EDIT" at bounding box center [171, 109] width 9 height 6
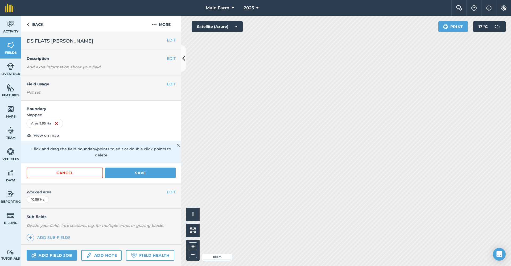
click at [128, 168] on button "Save" at bounding box center [140, 173] width 71 height 11
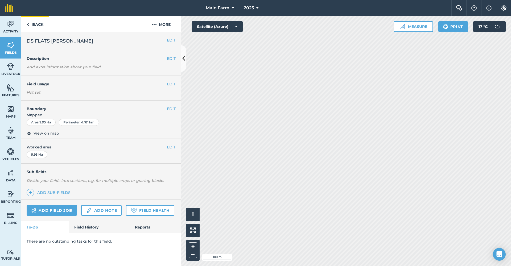
click at [32, 25] on link "Back" at bounding box center [34, 24] width 27 height 16
click at [38, 25] on link "Back" at bounding box center [34, 24] width 27 height 16
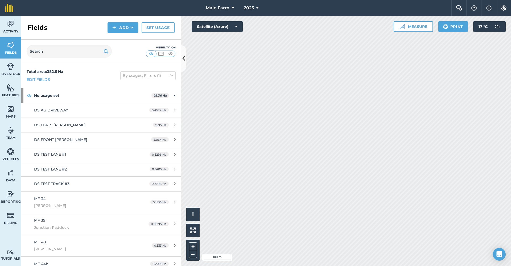
click at [124, 28] on button "Add" at bounding box center [123, 27] width 31 height 11
click at [124, 37] on link "Draw" at bounding box center [122, 40] width 29 height 12
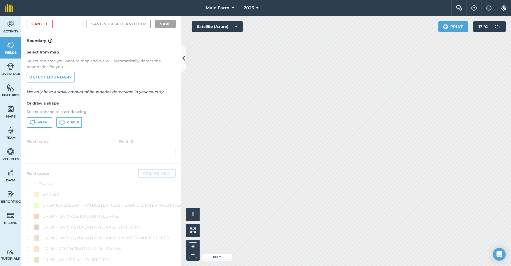
click at [43, 121] on span "Area" at bounding box center [42, 122] width 9 height 4
click at [192, 247] on button "+" at bounding box center [193, 247] width 8 height 8
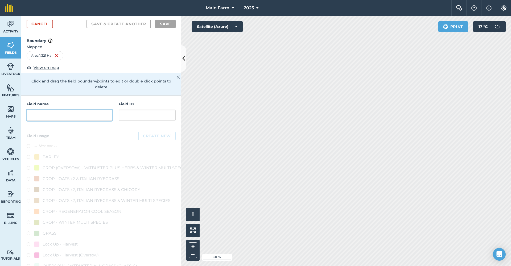
click at [82, 111] on input "text" at bounding box center [70, 115] width 86 height 11
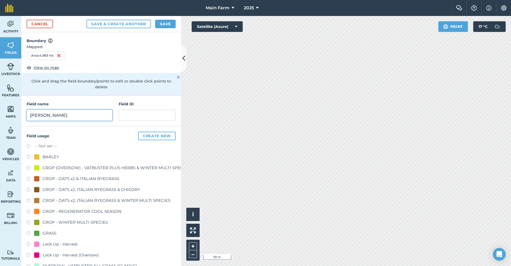
click at [70, 110] on input "[PERSON_NAME]" at bounding box center [70, 115] width 86 height 11
type input "[PERSON_NAME] FLATS #2"
click at [164, 22] on button "Save" at bounding box center [165, 24] width 21 height 9
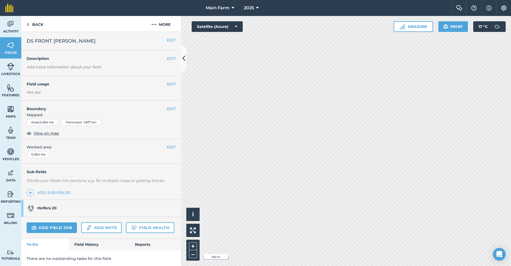
click at [460, 8] on img at bounding box center [504, 7] width 6 height 5
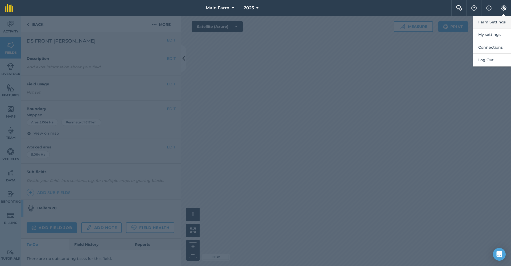
click at [460, 21] on button "Farm Settings" at bounding box center [492, 22] width 38 height 13
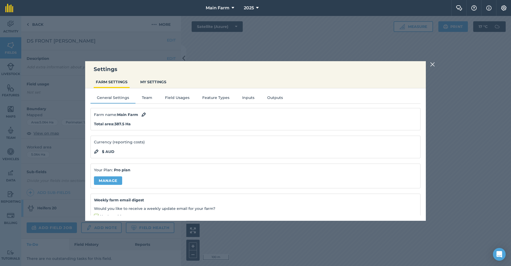
click at [178, 99] on button "Field Usages" at bounding box center [177, 99] width 37 height 8
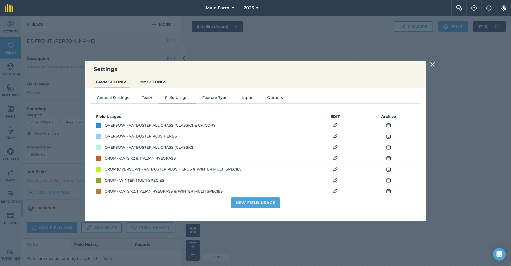
click at [431, 64] on img at bounding box center [432, 64] width 5 height 6
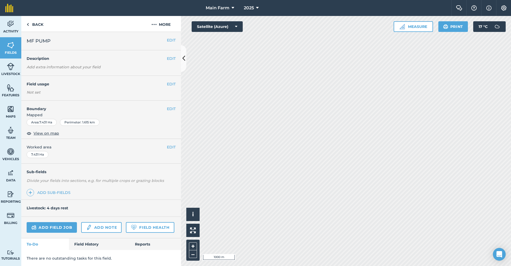
click at [436, 12] on div "Main Farm 2025 Farm Chat Help Info Settings Main Farm - 2025 Reproduced with th…" at bounding box center [255, 133] width 511 height 266
click at [172, 83] on button "EDIT" at bounding box center [171, 84] width 9 height 6
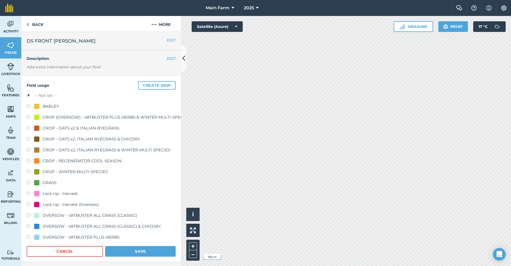
click at [460, 6] on img at bounding box center [504, 7] width 6 height 5
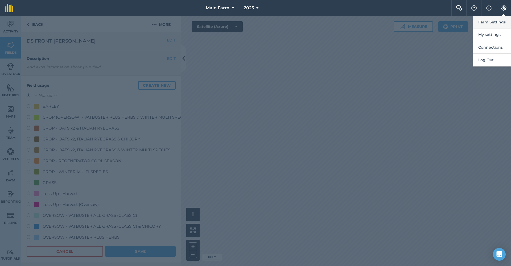
click at [460, 24] on button "Farm Settings" at bounding box center [492, 22] width 38 height 13
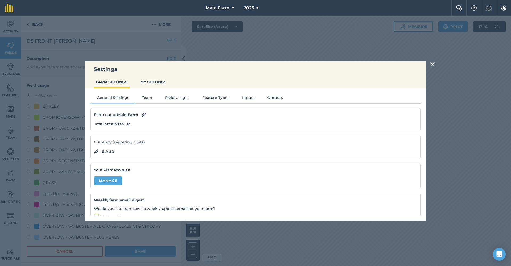
click at [212, 98] on button "Feature Types" at bounding box center [216, 99] width 40 height 8
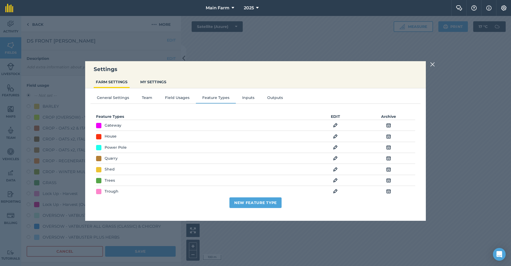
click at [182, 97] on button "Field Usages" at bounding box center [177, 99] width 37 height 8
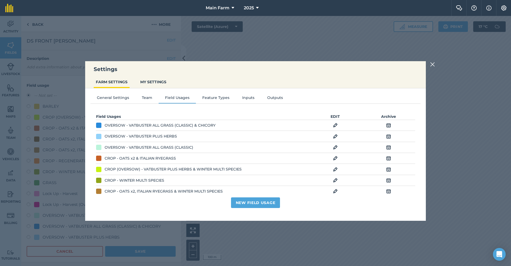
click at [258, 203] on button "New Field Usage" at bounding box center [255, 203] width 49 height 11
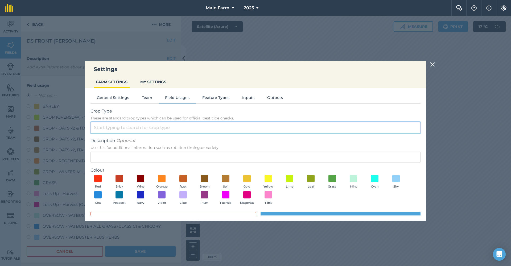
click at [128, 129] on input "Crop Type These are standard crop types which can be used for official pesticid…" at bounding box center [256, 127] width 330 height 11
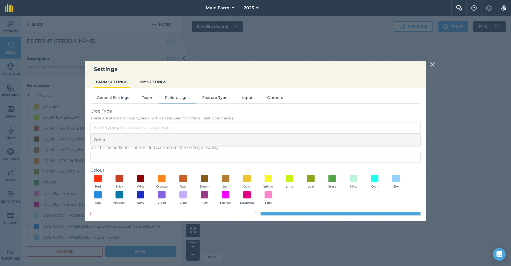
click at [96, 139] on li "Other" at bounding box center [256, 140] width 330 height 13
type input "Other"
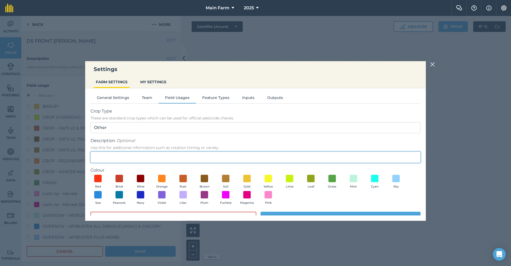
click at [100, 158] on input "Description Optional Use this for additional information such as rotation timin…" at bounding box center [256, 157] width 330 height 11
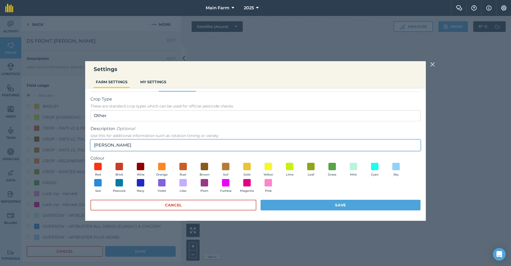
scroll to position [12, 0]
type input "[PERSON_NAME]"
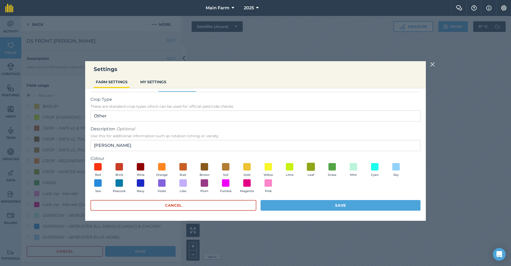
click at [310, 169] on span at bounding box center [311, 167] width 8 height 8
click at [123, 182] on button "Peacock" at bounding box center [119, 186] width 15 height 14
click at [331, 207] on button "Save" at bounding box center [341, 205] width 160 height 11
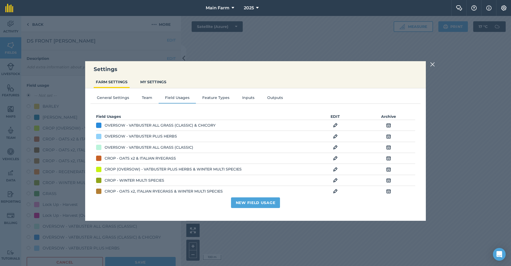
scroll to position [0, 0]
click at [434, 64] on img at bounding box center [432, 64] width 5 height 6
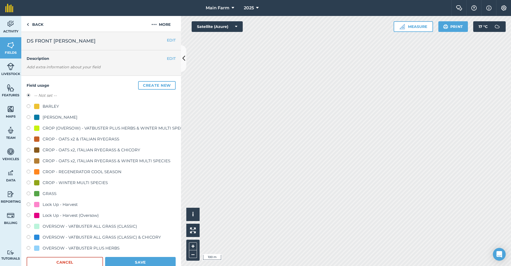
click at [45, 119] on div "[PERSON_NAME]" at bounding box center [60, 117] width 35 height 6
radio input "true"
radio input "false"
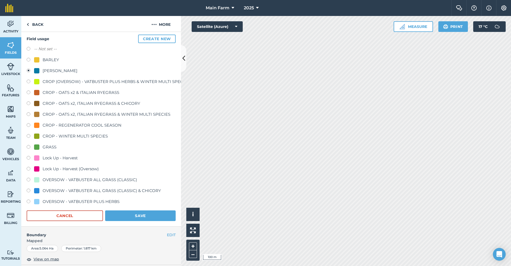
scroll to position [48, 0]
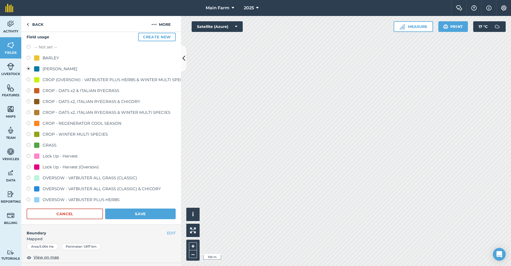
click at [137, 220] on div "Field usage Create new -- Not set -- BARLEY [PERSON_NAME] CROP (OVERSOW) - VATB…" at bounding box center [101, 126] width 160 height 198
click at [137, 213] on button "Save" at bounding box center [140, 214] width 71 height 11
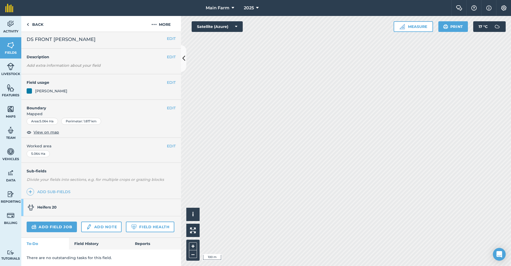
scroll to position [1, 0]
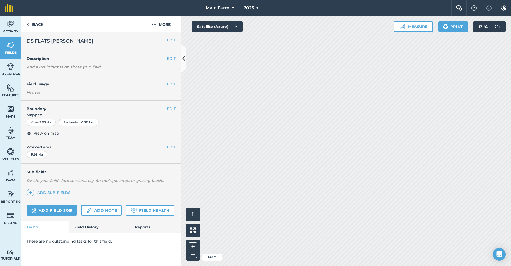
click at [173, 83] on button "EDIT" at bounding box center [171, 84] width 9 height 6
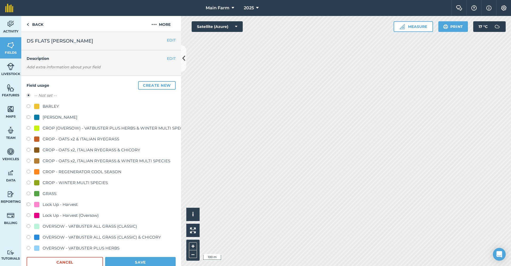
click at [460, 6] on img at bounding box center [504, 7] width 6 height 5
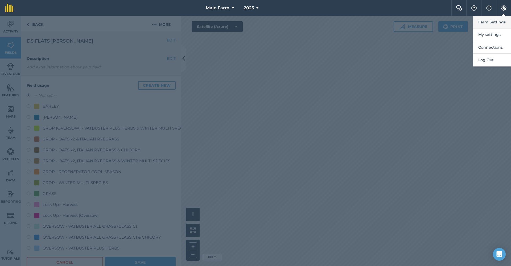
click at [460, 21] on button "Farm Settings" at bounding box center [492, 22] width 38 height 13
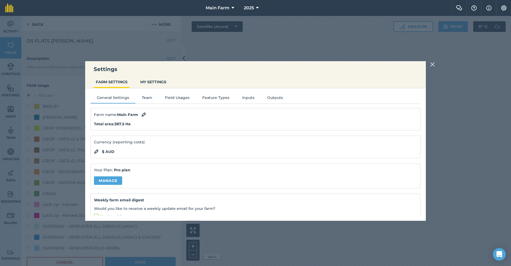
click at [178, 94] on div "General Settings Team Field Usages Feature Types Inputs Outputs Farm name : Mai…" at bounding box center [255, 151] width 341 height 127
click at [178, 97] on button "Field Usages" at bounding box center [177, 99] width 37 height 8
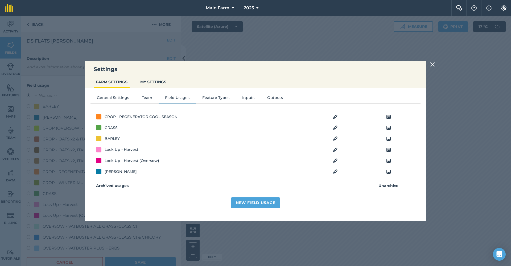
scroll to position [96, 0]
click at [336, 171] on img at bounding box center [335, 172] width 5 height 6
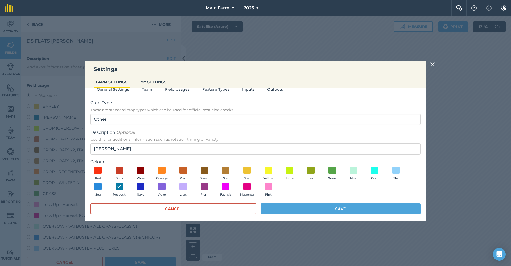
scroll to position [11, 0]
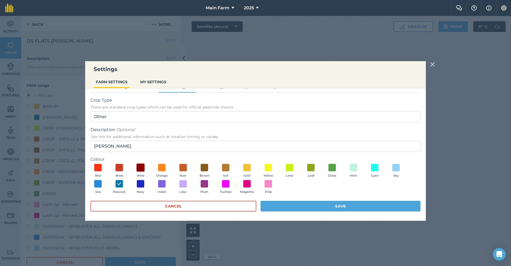
click at [140, 165] on span at bounding box center [141, 168] width 8 height 8
click at [295, 205] on button "Save" at bounding box center [341, 206] width 160 height 11
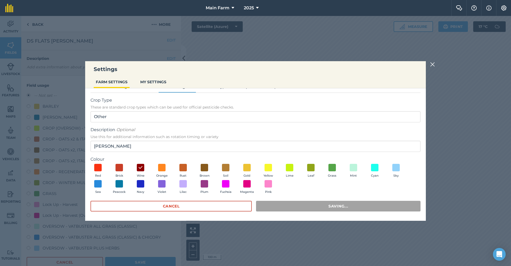
scroll to position [0, 0]
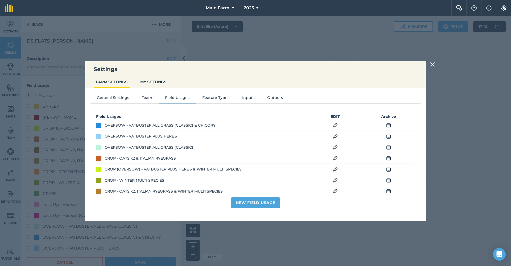
click at [432, 65] on img at bounding box center [432, 64] width 5 height 6
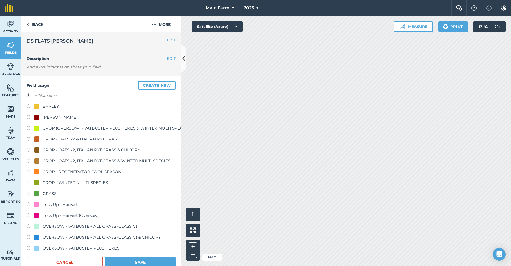
click at [44, 112] on div "-- Not set -- BARLEY [PERSON_NAME] CROP (OVERSOW) - VATBUSTER PLUS HERBS & WINT…" at bounding box center [101, 172] width 149 height 161
click at [28, 118] on label at bounding box center [30, 117] width 7 height 5
radio input "true"
radio input "false"
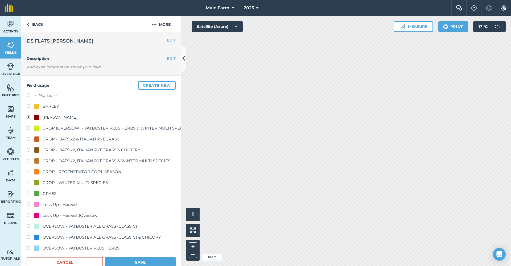
click at [135, 262] on button "Save" at bounding box center [140, 262] width 71 height 11
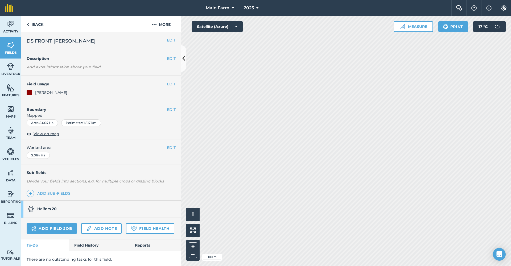
click at [460, 10] on img at bounding box center [504, 7] width 6 height 5
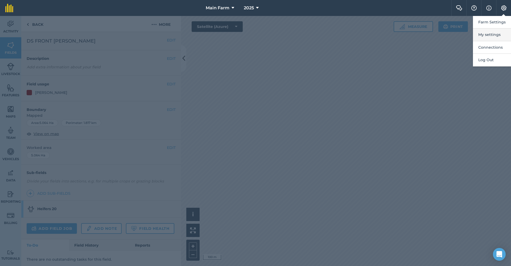
click at [460, 36] on button "My settings" at bounding box center [492, 34] width 38 height 13
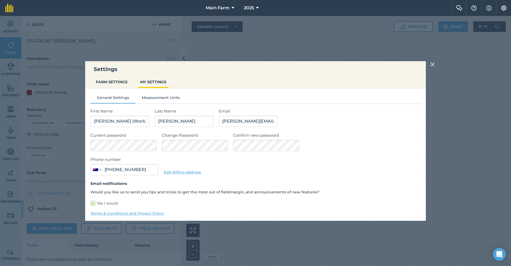
type input "0481 439 003"
click at [117, 77] on button "FARM SETTINGS" at bounding box center [112, 82] width 36 height 10
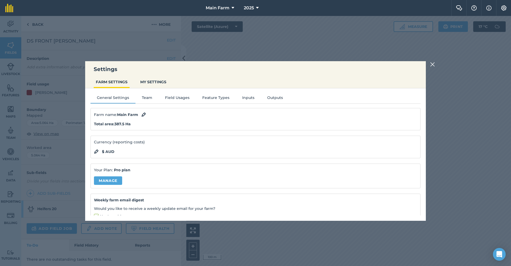
click at [175, 96] on button "Field Usages" at bounding box center [177, 99] width 37 height 8
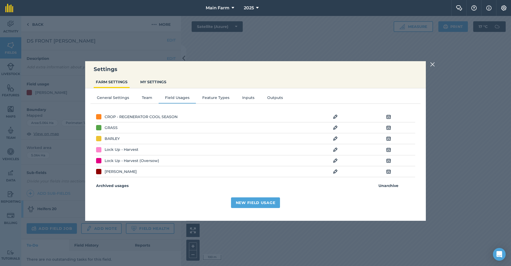
scroll to position [96, 0]
click at [337, 172] on img at bounding box center [335, 172] width 5 height 6
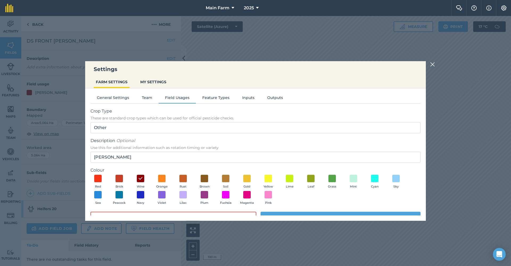
scroll to position [6, 0]
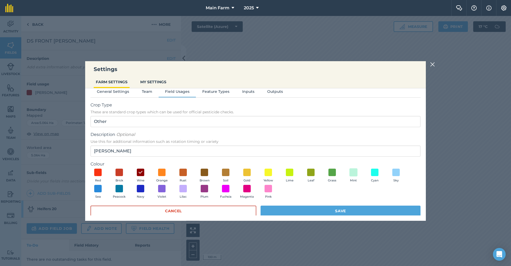
click at [354, 173] on span at bounding box center [354, 172] width 8 height 8
click at [313, 219] on div "Settings FARM SETTINGS MY SETTINGS General Settings Team Field Usages Feature T…" at bounding box center [255, 141] width 341 height 160
click at [313, 210] on button "Save" at bounding box center [341, 211] width 160 height 11
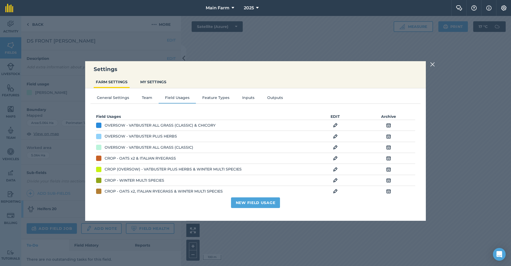
scroll to position [0, 0]
click at [434, 63] on img at bounding box center [432, 64] width 5 height 6
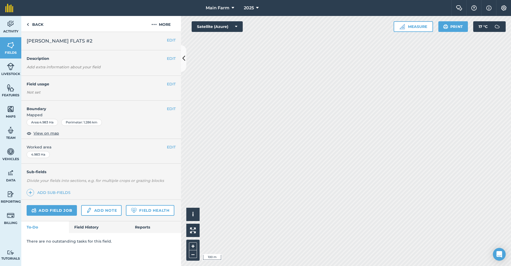
click at [171, 83] on button "EDIT" at bounding box center [171, 84] width 9 height 6
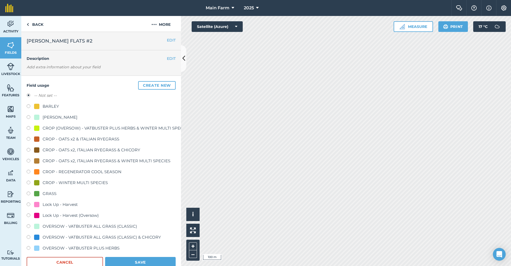
click at [48, 117] on div "[PERSON_NAME]" at bounding box center [60, 117] width 35 height 6
radio input "true"
radio input "false"
click at [132, 260] on button "Save" at bounding box center [140, 262] width 71 height 11
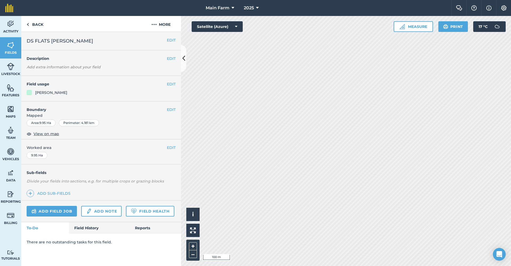
click at [171, 109] on button "EDIT" at bounding box center [171, 110] width 9 height 6
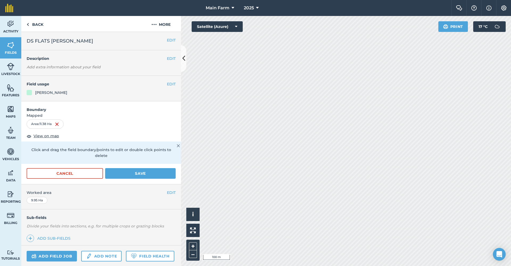
click at [143, 169] on button "Save" at bounding box center [140, 173] width 71 height 11
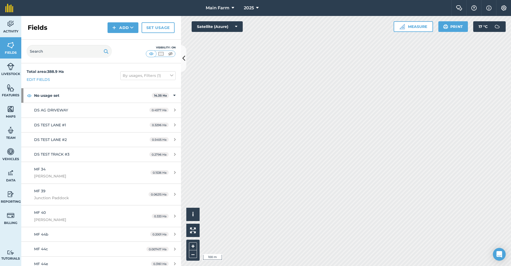
click at [13, 71] on link "Livestock" at bounding box center [10, 69] width 21 height 21
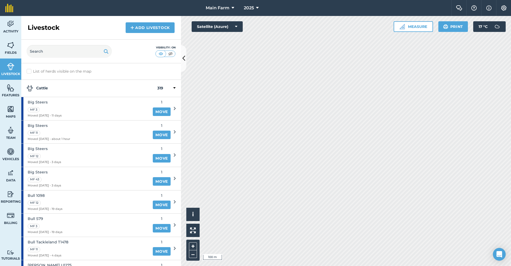
click at [9, 91] on img at bounding box center [10, 88] width 7 height 8
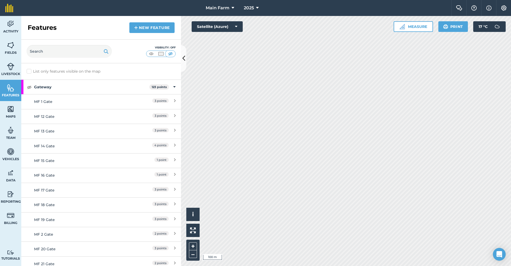
scroll to position [10, 0]
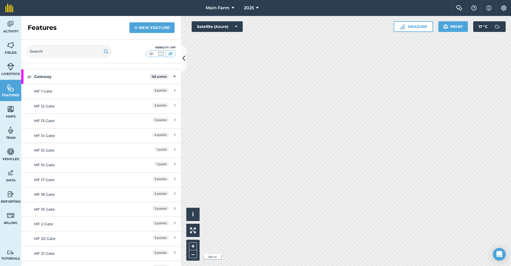
click at [12, 42] on img at bounding box center [10, 45] width 7 height 8
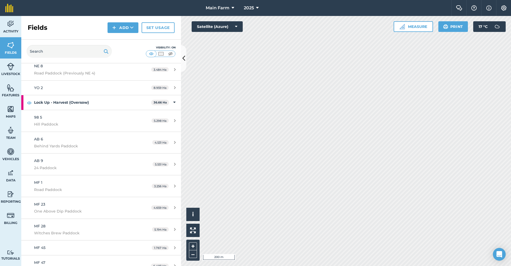
scroll to position [2138, 0]
